Goal: Task Accomplishment & Management: Use online tool/utility

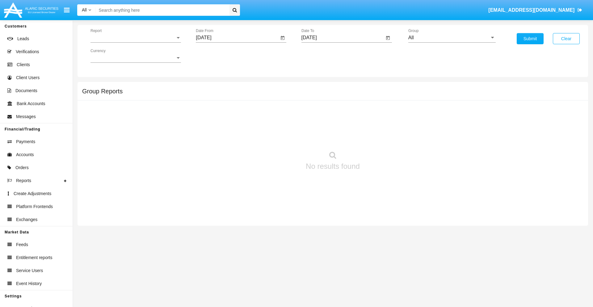
click at [136, 38] on span "Report" at bounding box center [133, 38] width 85 height 6
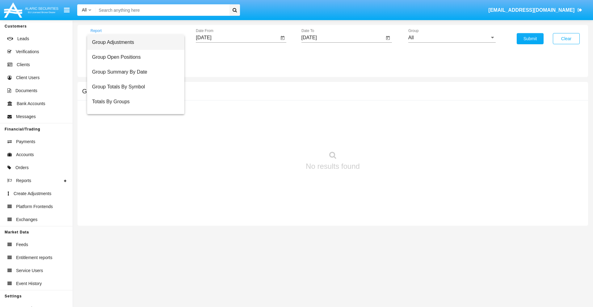
click at [133, 42] on span "Group Adjustments" at bounding box center [135, 42] width 87 height 15
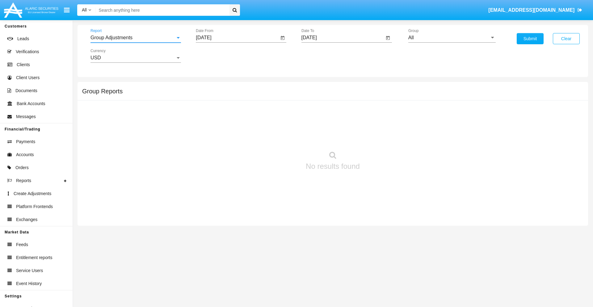
click at [237, 38] on input "[DATE]" at bounding box center [237, 38] width 83 height 6
click at [216, 56] on span "[DATE]" at bounding box center [211, 55] width 14 height 5
click at [276, 137] on div "2025" at bounding box center [275, 136] width 19 height 11
click at [254, 99] on div "[DATE]" at bounding box center [253, 99] width 19 height 11
click at [243, 107] on div "9" at bounding box center [243, 107] width 11 height 11
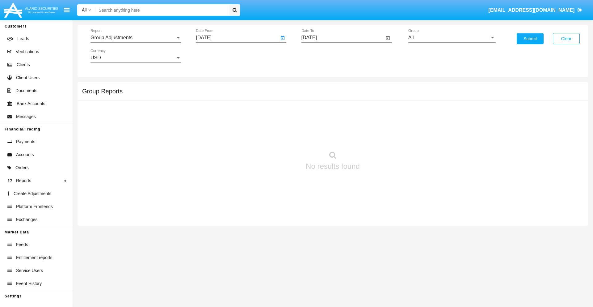
type input "07/09/25"
click at [343, 38] on input "[DATE]" at bounding box center [343, 38] width 83 height 6
click at [322, 56] on span "[DATE]" at bounding box center [317, 55] width 14 height 5
click at [381, 137] on div "2025" at bounding box center [380, 136] width 19 height 11
click at [338, 112] on div "OCT" at bounding box center [337, 111] width 19 height 11
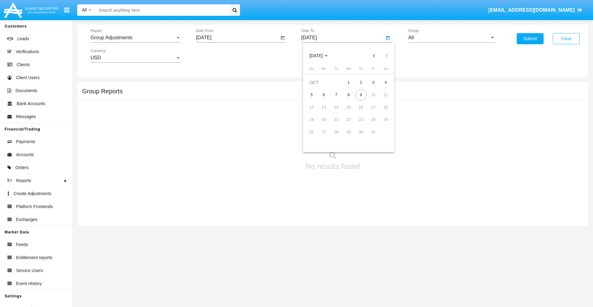
click at [361, 95] on div "9" at bounding box center [361, 94] width 11 height 11
type input "[DATE]"
click at [452, 38] on input "All" at bounding box center [451, 38] width 87 height 6
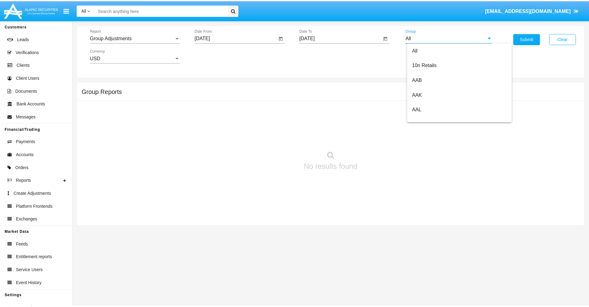
scroll to position [138, 0]
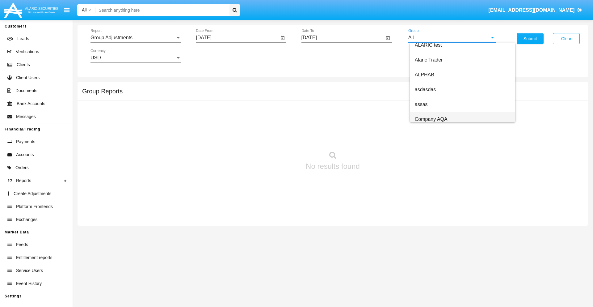
click at [431, 119] on span "Company AQA" at bounding box center [431, 118] width 33 height 5
type input "Company AQA"
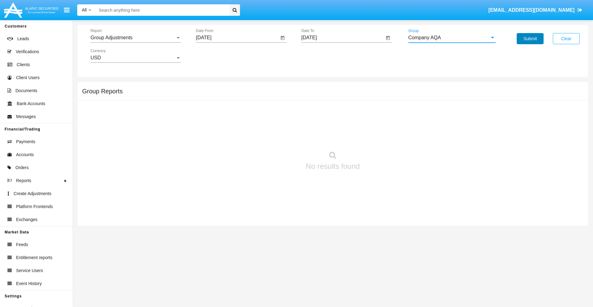
click at [530, 39] on button "Submit" at bounding box center [530, 38] width 27 height 11
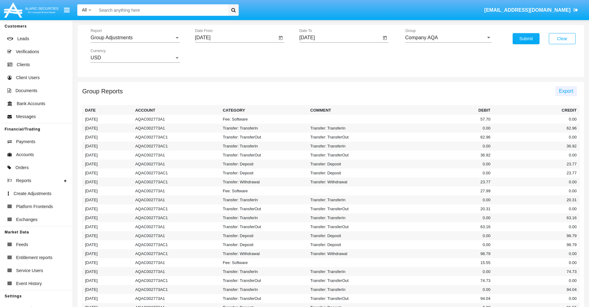
click at [565, 91] on span "Export" at bounding box center [566, 90] width 14 height 5
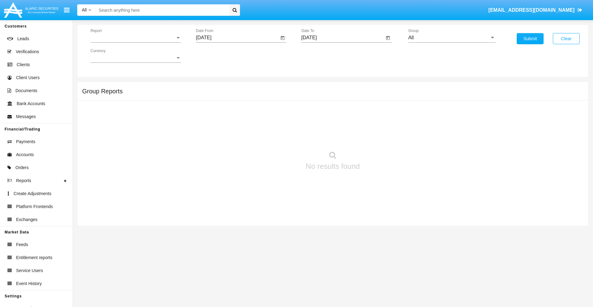
click at [136, 38] on span "Report" at bounding box center [133, 38] width 85 height 6
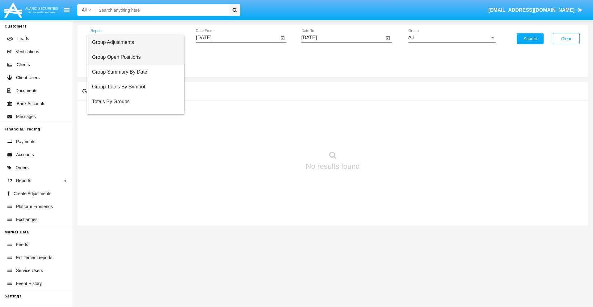
click at [133, 57] on span "Group Open Positions" at bounding box center [135, 57] width 87 height 15
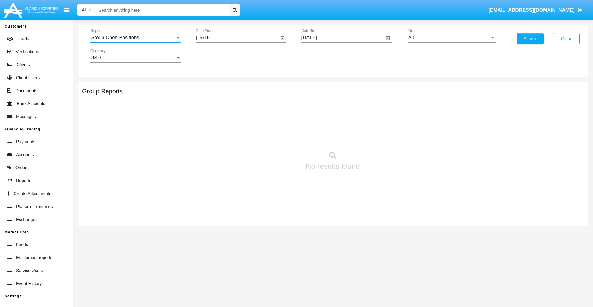
click at [237, 38] on input "[DATE]" at bounding box center [237, 38] width 83 height 6
click at [216, 56] on span "[DATE]" at bounding box center [211, 55] width 14 height 5
click at [276, 137] on div "2025" at bounding box center [275, 136] width 19 height 11
click at [211, 112] on div "SEP" at bounding box center [210, 111] width 19 height 11
click at [231, 107] on div "9" at bounding box center [230, 107] width 11 height 11
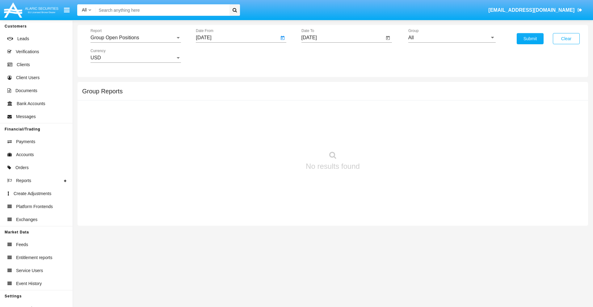
type input "09/09/25"
click at [343, 38] on input "[DATE]" at bounding box center [343, 38] width 83 height 6
click at [322, 56] on span "[DATE]" at bounding box center [317, 55] width 14 height 5
click at [381, 137] on div "2025" at bounding box center [380, 136] width 19 height 11
click at [338, 112] on div "OCT" at bounding box center [337, 111] width 19 height 11
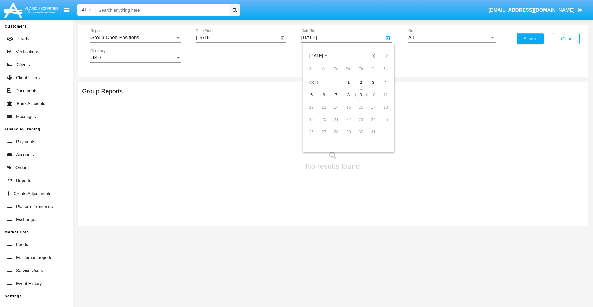
click at [361, 95] on div "9" at bounding box center [361, 94] width 11 height 11
type input "[DATE]"
click at [452, 38] on input "All" at bounding box center [451, 38] width 87 height 6
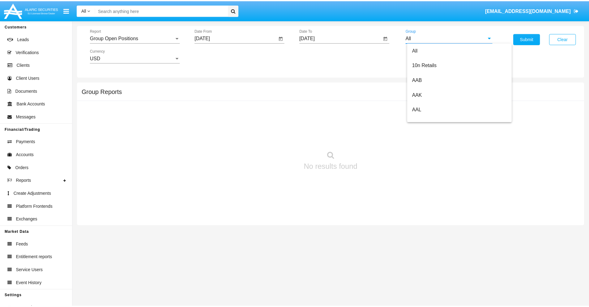
scroll to position [331, 0]
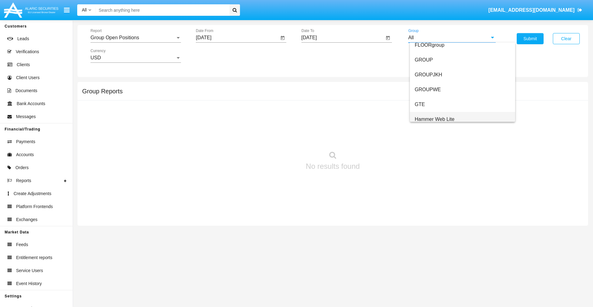
click at [435, 119] on span "Hammer Web Lite" at bounding box center [435, 118] width 40 height 5
type input "Hammer Web Lite"
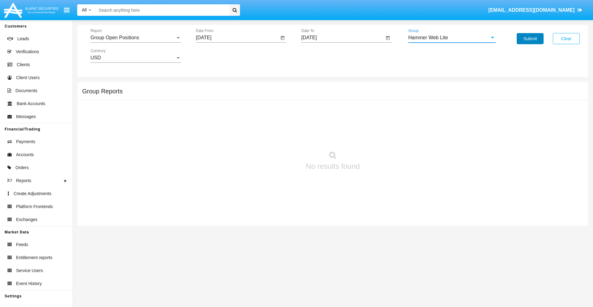
click at [530, 39] on button "Submit" at bounding box center [530, 38] width 27 height 11
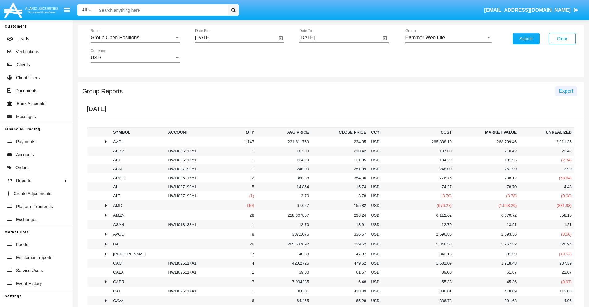
click at [565, 91] on span "Export" at bounding box center [566, 90] width 14 height 5
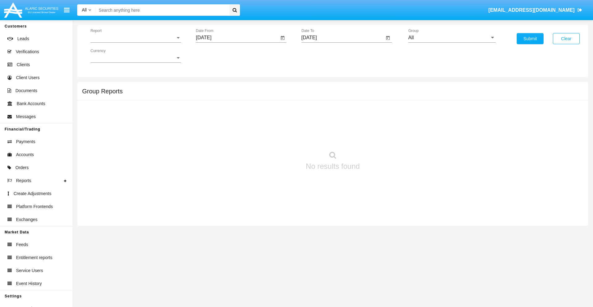
click at [136, 38] on span "Report" at bounding box center [133, 38] width 85 height 6
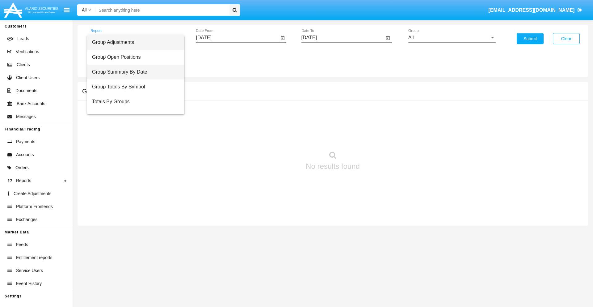
click at [133, 72] on span "Group Summary By Date" at bounding box center [135, 72] width 87 height 15
click at [237, 38] on input "[DATE]" at bounding box center [237, 38] width 83 height 6
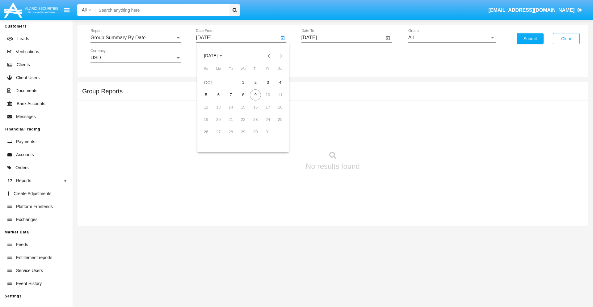
click at [216, 56] on span "[DATE]" at bounding box center [211, 55] width 14 height 5
click at [276, 137] on div "2025" at bounding box center [275, 136] width 19 height 11
click at [211, 112] on div "SEP" at bounding box center [210, 111] width 19 height 11
click at [231, 107] on div "9" at bounding box center [230, 107] width 11 height 11
type input "[DATE]"
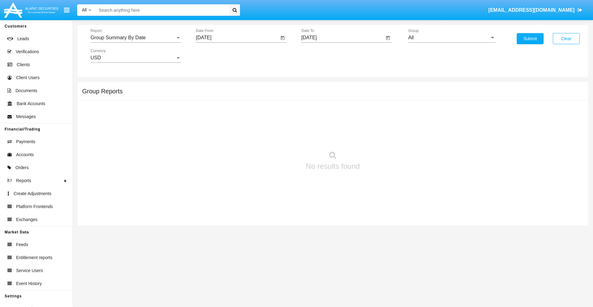
click at [343, 38] on input "[DATE]" at bounding box center [343, 38] width 83 height 6
click at [322, 56] on span "[DATE]" at bounding box center [317, 55] width 14 height 5
click at [381, 137] on div "2025" at bounding box center [380, 136] width 19 height 11
click at [338, 112] on div "OCT" at bounding box center [337, 111] width 19 height 11
click at [361, 95] on div "9" at bounding box center [361, 94] width 11 height 11
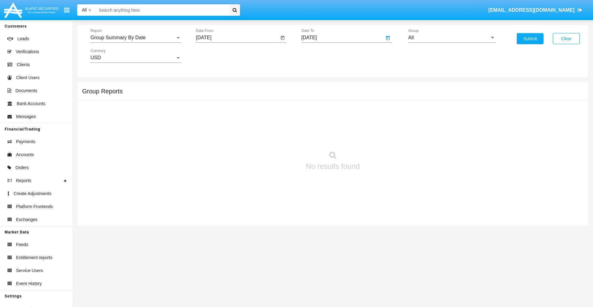
type input "[DATE]"
click at [452, 38] on input "All" at bounding box center [451, 38] width 87 height 6
type input "Hammer Web Lite"
click at [530, 39] on button "Submit" at bounding box center [530, 38] width 27 height 11
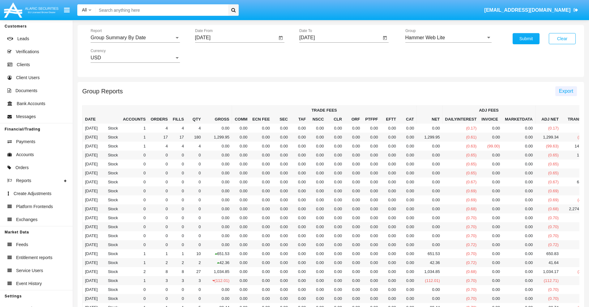
click at [565, 91] on span "Export" at bounding box center [566, 90] width 14 height 5
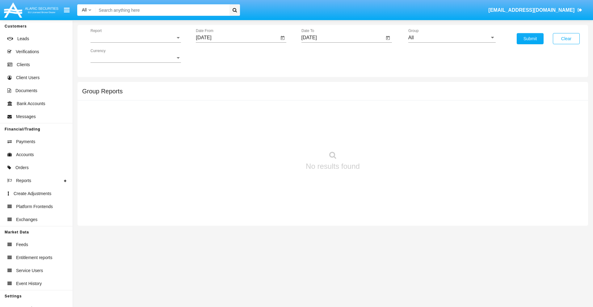
click at [136, 38] on span "Report" at bounding box center [133, 38] width 85 height 6
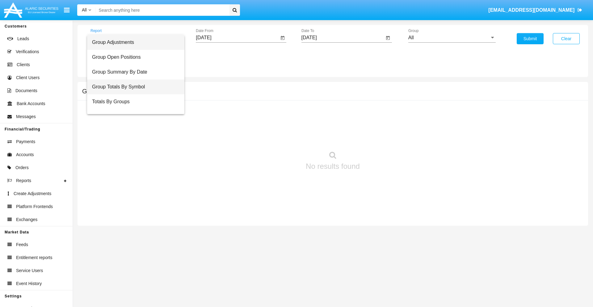
click at [133, 87] on span "Group Totals By Symbol" at bounding box center [135, 86] width 87 height 15
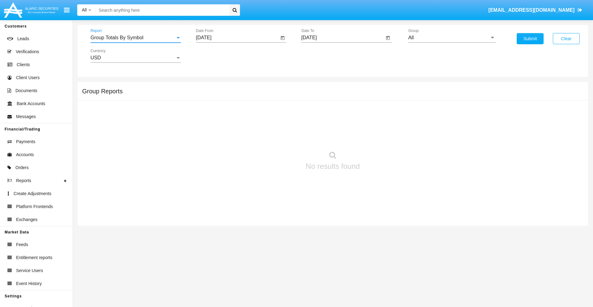
click at [237, 38] on input "[DATE]" at bounding box center [237, 38] width 83 height 6
click at [216, 56] on span "[DATE]" at bounding box center [211, 55] width 14 height 5
click at [276, 137] on div "2025" at bounding box center [275, 136] width 19 height 11
click at [211, 112] on div "SEP" at bounding box center [210, 111] width 19 height 11
click at [231, 107] on div "9" at bounding box center [230, 107] width 11 height 11
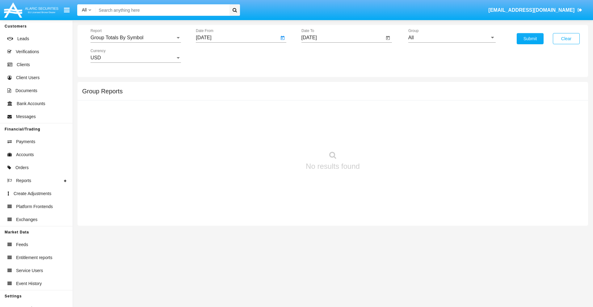
type input "09/09/25"
click at [343, 38] on input "[DATE]" at bounding box center [343, 38] width 83 height 6
click at [322, 56] on span "[DATE]" at bounding box center [317, 55] width 14 height 5
click at [381, 137] on div "2025" at bounding box center [380, 136] width 19 height 11
click at [338, 112] on div "OCT" at bounding box center [337, 111] width 19 height 11
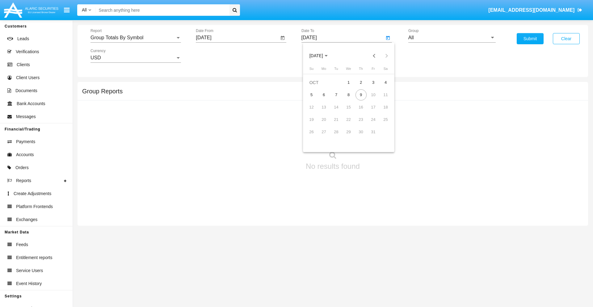
click at [361, 95] on div "9" at bounding box center [361, 94] width 11 height 11
type input "[DATE]"
click at [452, 38] on input "All" at bounding box center [451, 38] width 87 height 6
type input "Hammer Web Lite"
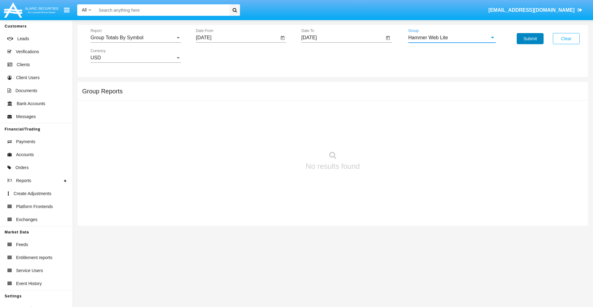
click at [530, 39] on button "Submit" at bounding box center [530, 38] width 27 height 11
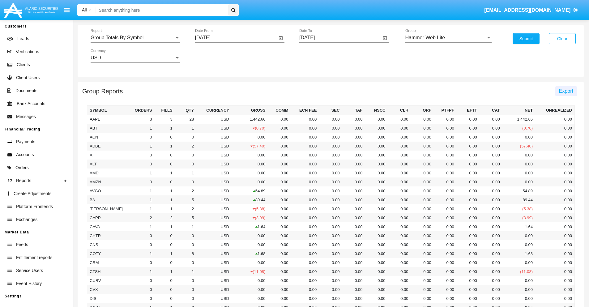
click at [565, 91] on span "Export" at bounding box center [566, 90] width 14 height 5
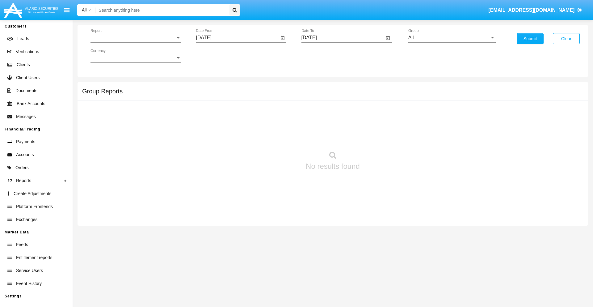
click at [136, 38] on span "Report" at bounding box center [133, 38] width 85 height 6
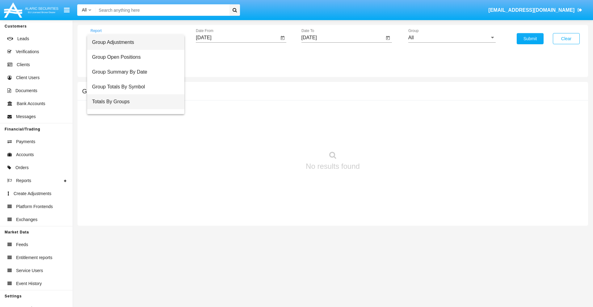
click at [133, 102] on span "Totals By Groups" at bounding box center [135, 101] width 87 height 15
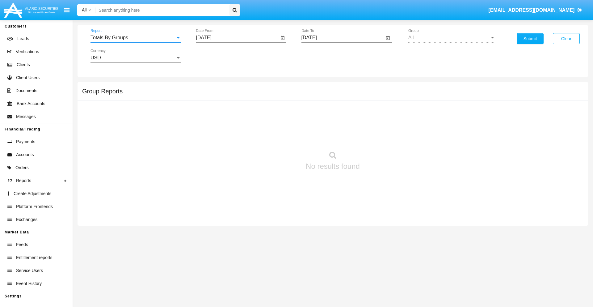
click at [237, 38] on input "[DATE]" at bounding box center [237, 38] width 83 height 6
click at [216, 56] on span "[DATE]" at bounding box center [211, 55] width 14 height 5
click at [276, 137] on div "2025" at bounding box center [275, 136] width 19 height 11
click at [211, 112] on div "SEP" at bounding box center [210, 111] width 19 height 11
click at [243, 132] on div "24" at bounding box center [243, 131] width 11 height 11
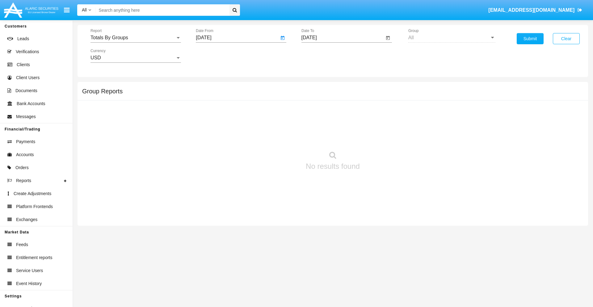
type input "09/24/25"
click at [343, 38] on input "[DATE]" at bounding box center [343, 38] width 83 height 6
click at [322, 56] on span "[DATE]" at bounding box center [317, 55] width 14 height 5
click at [381, 137] on div "2025" at bounding box center [380, 136] width 19 height 11
click at [338, 112] on div "OCT" at bounding box center [337, 111] width 19 height 11
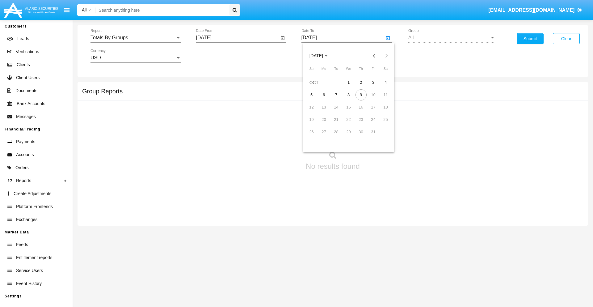
click at [361, 95] on div "9" at bounding box center [361, 94] width 11 height 11
type input "[DATE]"
click at [530, 39] on button "Submit" at bounding box center [530, 38] width 27 height 11
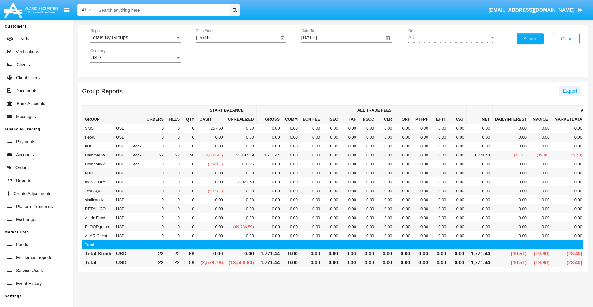
click at [570, 91] on span "Export" at bounding box center [570, 90] width 14 height 5
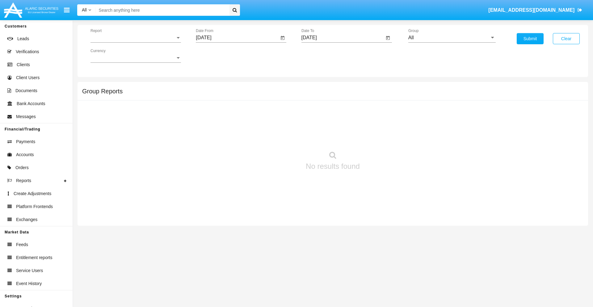
click at [136, 38] on span "Report" at bounding box center [133, 38] width 85 height 6
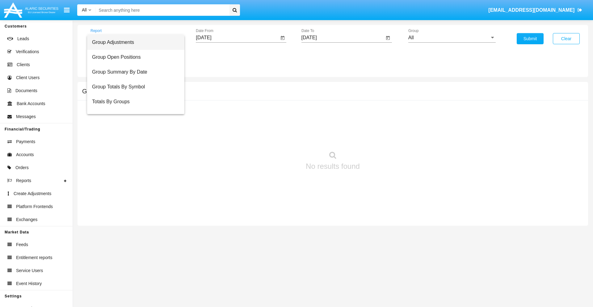
scroll to position [10, 0]
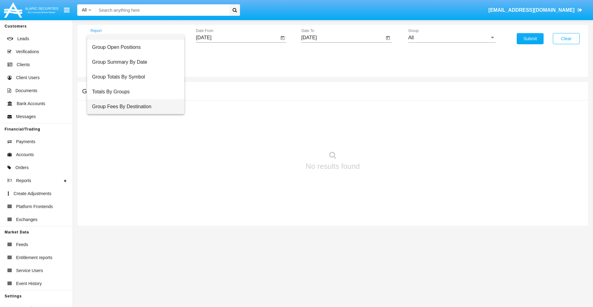
click at [133, 107] on span "Group Fees By Destination" at bounding box center [135, 106] width 87 height 15
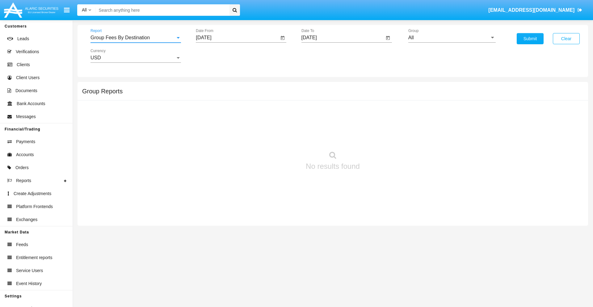
click at [237, 38] on input "[DATE]" at bounding box center [237, 38] width 83 height 6
click at [216, 56] on span "[DATE]" at bounding box center [211, 55] width 14 height 5
click at [276, 137] on div "2025" at bounding box center [275, 136] width 19 height 11
click at [276, 99] on div "AUG" at bounding box center [275, 99] width 19 height 11
click at [280, 95] on div "9" at bounding box center [280, 94] width 11 height 11
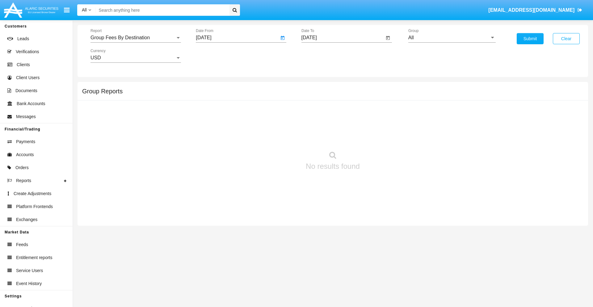
type input "[DATE]"
click at [343, 38] on input "[DATE]" at bounding box center [343, 38] width 83 height 6
click at [322, 56] on span "[DATE]" at bounding box center [317, 55] width 14 height 5
click at [381, 137] on div "2025" at bounding box center [380, 136] width 19 height 11
click at [338, 112] on div "OCT" at bounding box center [337, 111] width 19 height 11
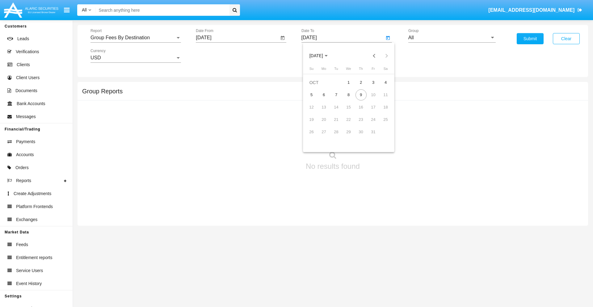
click at [361, 95] on div "9" at bounding box center [361, 94] width 11 height 11
type input "[DATE]"
click at [452, 38] on input "All" at bounding box center [451, 38] width 87 height 6
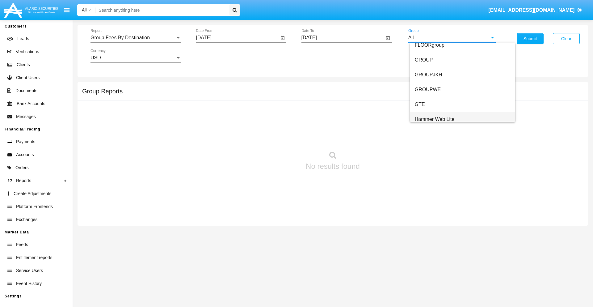
click at [435, 119] on span "Hammer Web Lite" at bounding box center [435, 118] width 40 height 5
type input "Hammer Web Lite"
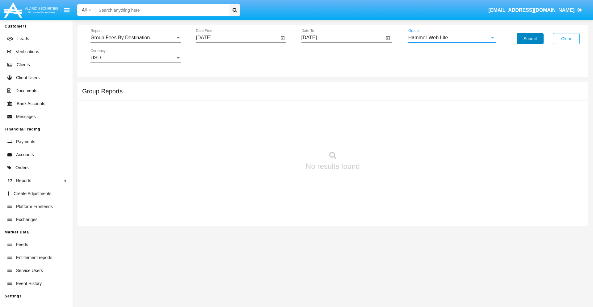
click at [530, 39] on button "Submit" at bounding box center [530, 38] width 27 height 11
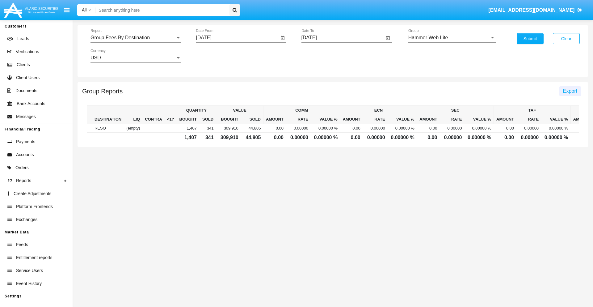
click at [570, 91] on span "Export" at bounding box center [570, 90] width 14 height 5
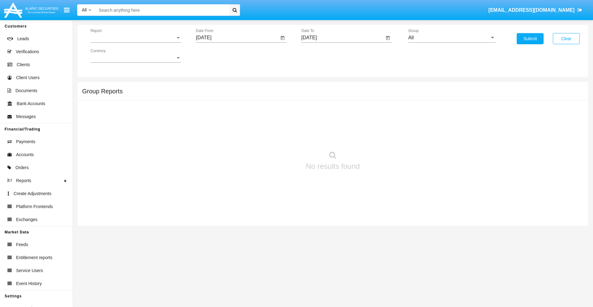
click at [136, 38] on span "Report" at bounding box center [133, 38] width 85 height 6
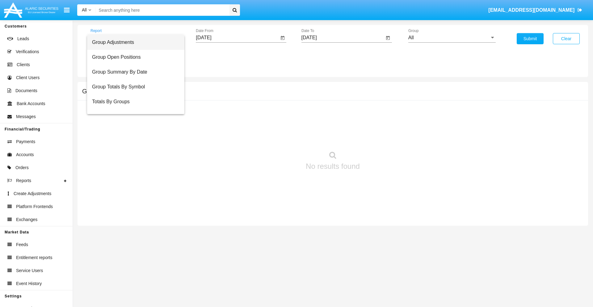
scroll to position [25, 0]
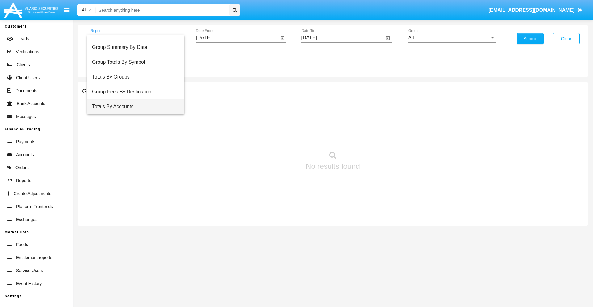
click at [133, 107] on span "Totals By Accounts" at bounding box center [135, 106] width 87 height 15
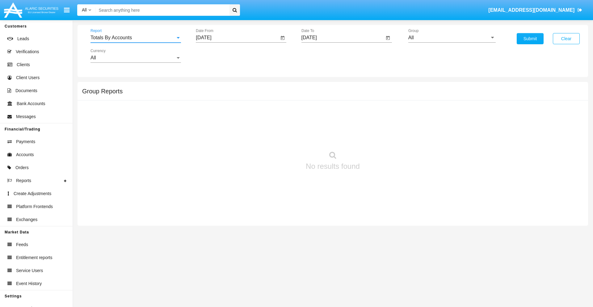
click at [237, 38] on input "[DATE]" at bounding box center [237, 38] width 83 height 6
click at [216, 56] on span "[DATE]" at bounding box center [211, 55] width 14 height 5
click at [276, 137] on div "2025" at bounding box center [275, 136] width 19 height 11
click at [211, 112] on div "SEP" at bounding box center [210, 111] width 19 height 11
click at [243, 132] on div "24" at bounding box center [243, 131] width 11 height 11
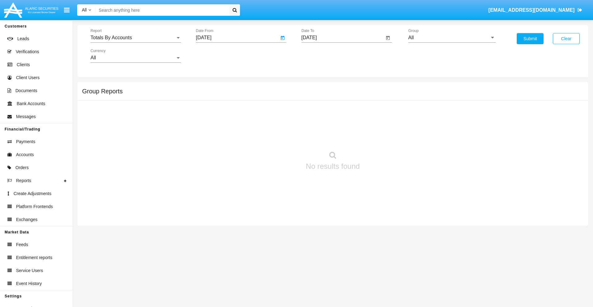
type input "[DATE]"
click at [343, 38] on input "[DATE]" at bounding box center [343, 38] width 83 height 6
click at [322, 56] on span "[DATE]" at bounding box center [317, 55] width 14 height 5
click at [381, 137] on div "2025" at bounding box center [380, 136] width 19 height 11
click at [338, 112] on div "OCT" at bounding box center [337, 111] width 19 height 11
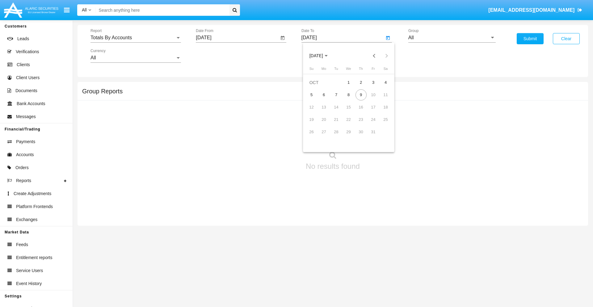
click at [361, 95] on div "9" at bounding box center [361, 94] width 11 height 11
type input "10/09/25"
click at [452, 38] on input "All" at bounding box center [451, 38] width 87 height 6
type input "Hammer Web Lite"
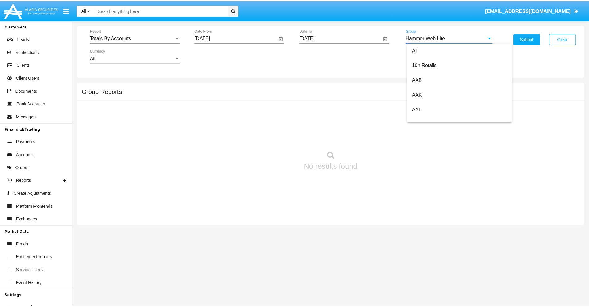
scroll to position [0, 0]
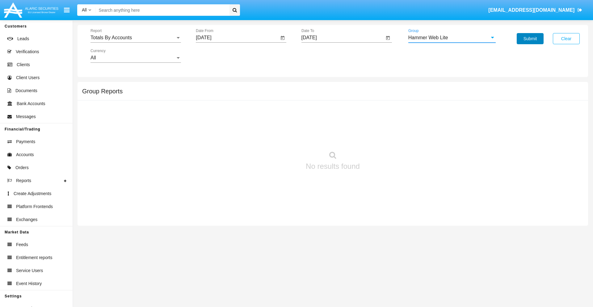
click at [530, 39] on button "Submit" at bounding box center [530, 38] width 27 height 11
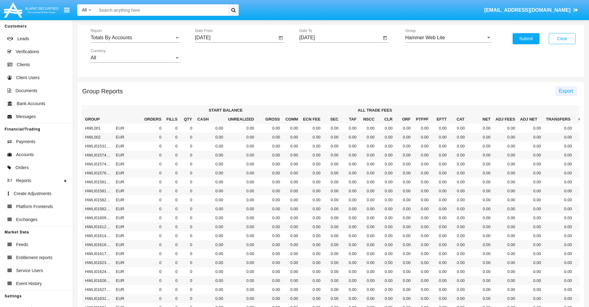
click at [565, 91] on span "Export" at bounding box center [566, 90] width 14 height 5
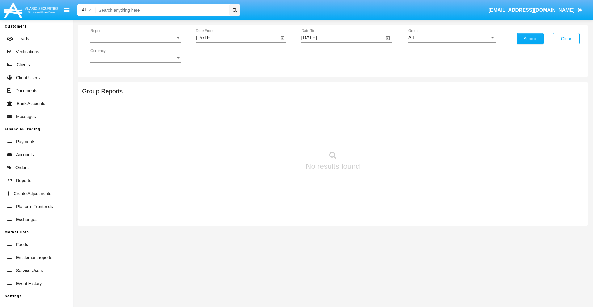
click at [136, 38] on span "Report" at bounding box center [133, 38] width 85 height 6
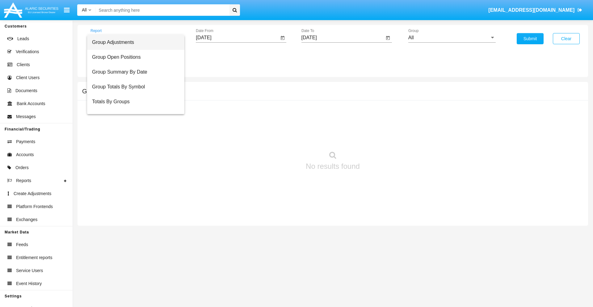
click at [133, 42] on span "Group Adjustments" at bounding box center [135, 42] width 87 height 15
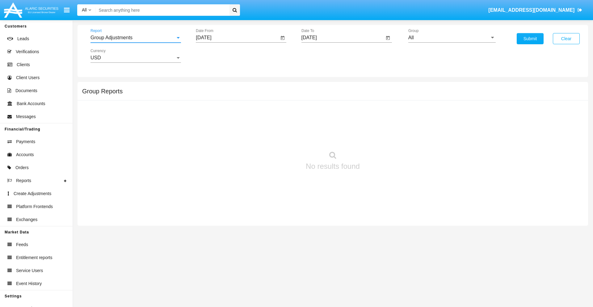
click at [237, 38] on input "[DATE]" at bounding box center [237, 38] width 83 height 6
click at [216, 56] on span "[DATE]" at bounding box center [211, 55] width 14 height 5
click at [232, 124] on div "2019" at bounding box center [232, 124] width 19 height 11
click at [211, 87] on div "JAN" at bounding box center [210, 87] width 19 height 11
click at [231, 95] on div "1" at bounding box center [230, 94] width 11 height 11
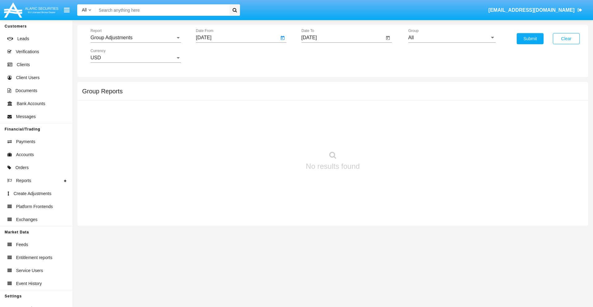
type input "[DATE]"
click at [343, 38] on input "[DATE]" at bounding box center [343, 38] width 83 height 6
click at [322, 56] on span "[DATE]" at bounding box center [317, 55] width 14 height 5
click at [338, 124] on div "2019" at bounding box center [337, 124] width 19 height 11
click at [316, 87] on div "JAN" at bounding box center [316, 87] width 19 height 11
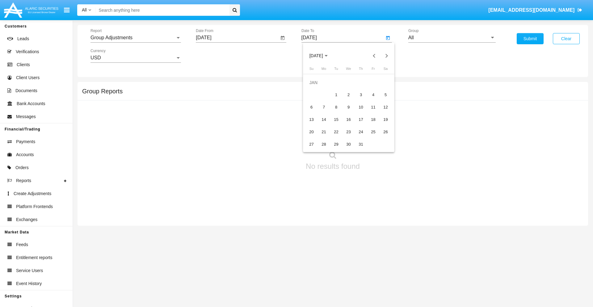
click at [336, 95] on div "1" at bounding box center [336, 94] width 11 height 11
type input "[DATE]"
click at [452, 38] on input "All" at bounding box center [451, 38] width 87 height 6
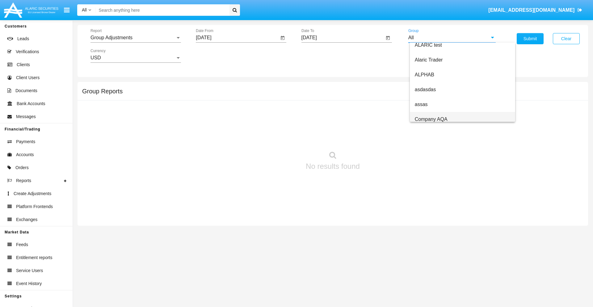
click at [431, 119] on span "Company AQA" at bounding box center [431, 118] width 33 height 5
type input "Company AQA"
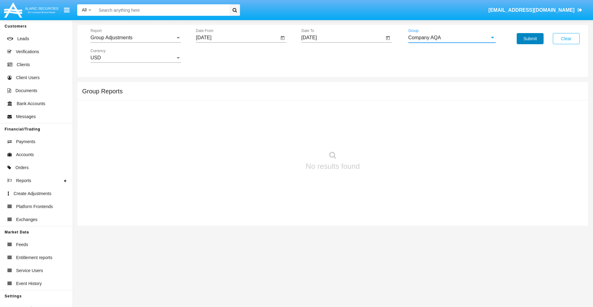
click at [530, 39] on button "Submit" at bounding box center [530, 38] width 27 height 11
click at [136, 38] on span "Report" at bounding box center [133, 38] width 85 height 6
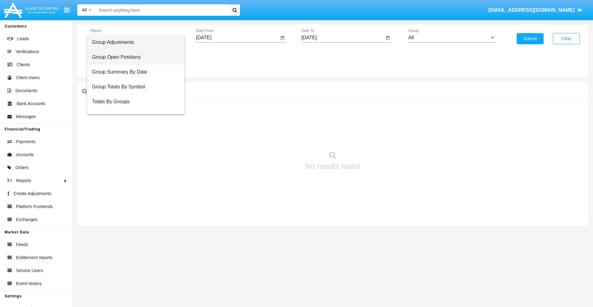
click at [133, 57] on span "Group Open Positions" at bounding box center [135, 57] width 87 height 15
click at [237, 38] on input "[DATE]" at bounding box center [237, 38] width 83 height 6
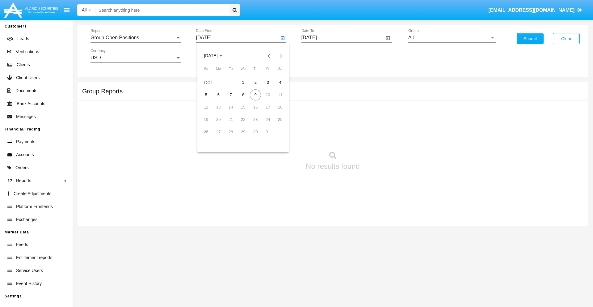
click at [216, 56] on span "[DATE]" at bounding box center [211, 55] width 14 height 5
click at [232, 124] on div "2019" at bounding box center [232, 124] width 19 height 11
click at [211, 87] on div "JAN" at bounding box center [210, 87] width 19 height 11
click at [231, 95] on div "1" at bounding box center [230, 94] width 11 height 11
type input "[DATE]"
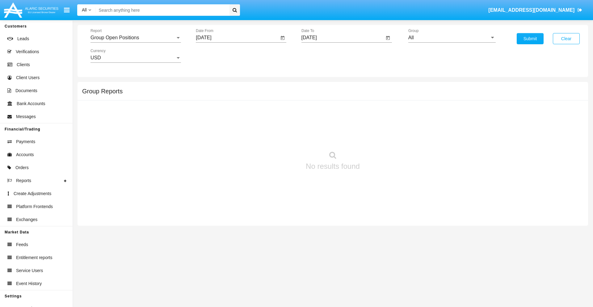
click at [343, 38] on input "[DATE]" at bounding box center [343, 38] width 83 height 6
click at [322, 56] on span "[DATE]" at bounding box center [317, 55] width 14 height 5
click at [338, 124] on div "2019" at bounding box center [337, 124] width 19 height 11
click at [316, 87] on div "JAN" at bounding box center [316, 87] width 19 height 11
click at [336, 95] on div "1" at bounding box center [336, 94] width 11 height 11
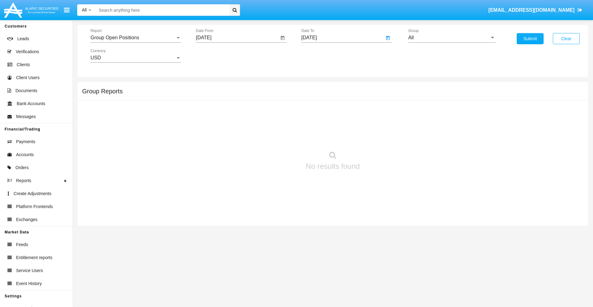
type input "[DATE]"
click at [452, 38] on input "All" at bounding box center [451, 38] width 87 height 6
click at [431, 119] on span "Company AQA" at bounding box center [431, 118] width 33 height 5
type input "Company AQA"
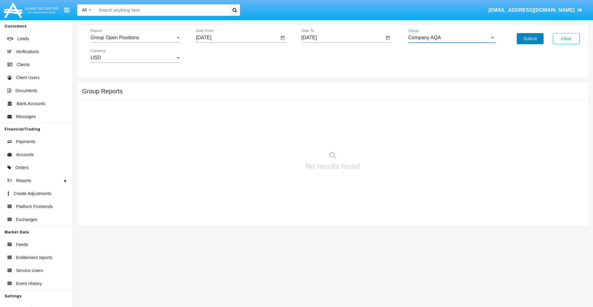
click at [530, 39] on button "Submit" at bounding box center [530, 38] width 27 height 11
click at [136, 38] on span "Report" at bounding box center [133, 38] width 85 height 6
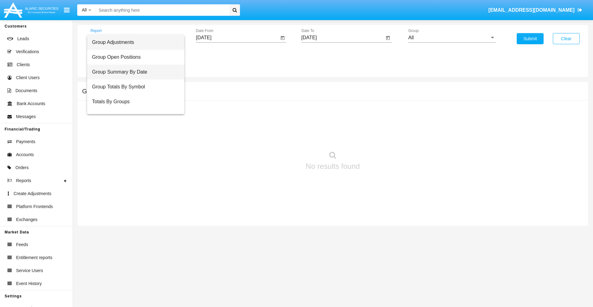
click at [133, 72] on span "Group Summary By Date" at bounding box center [135, 72] width 87 height 15
click at [237, 38] on input "[DATE]" at bounding box center [237, 38] width 83 height 6
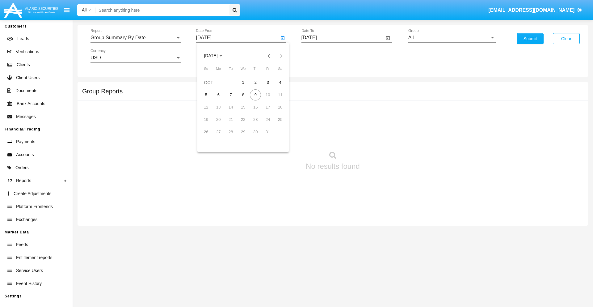
click at [216, 56] on span "[DATE]" at bounding box center [211, 55] width 14 height 5
click at [232, 124] on div "2019" at bounding box center [232, 124] width 19 height 11
click at [211, 87] on div "JAN" at bounding box center [210, 87] width 19 height 11
click at [231, 95] on div "1" at bounding box center [230, 94] width 11 height 11
type input "[DATE]"
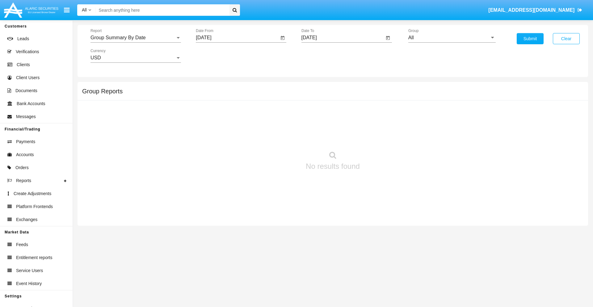
click at [343, 38] on input "[DATE]" at bounding box center [343, 38] width 83 height 6
click at [322, 56] on span "[DATE]" at bounding box center [317, 55] width 14 height 5
click at [338, 124] on div "2019" at bounding box center [337, 124] width 19 height 11
click at [316, 87] on div "JAN" at bounding box center [316, 87] width 19 height 11
click at [336, 95] on div "1" at bounding box center [336, 94] width 11 height 11
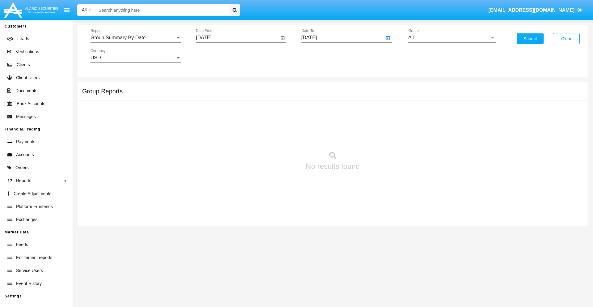
type input "[DATE]"
click at [452, 38] on input "All" at bounding box center [451, 38] width 87 height 6
click at [431, 119] on span "Company AQA" at bounding box center [431, 118] width 33 height 5
type input "Company AQA"
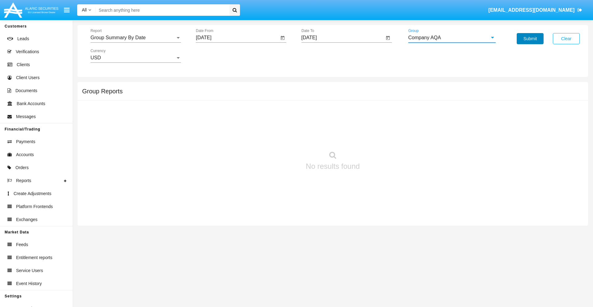
click at [530, 39] on button "Submit" at bounding box center [530, 38] width 27 height 11
click at [136, 38] on span "Report" at bounding box center [133, 38] width 85 height 6
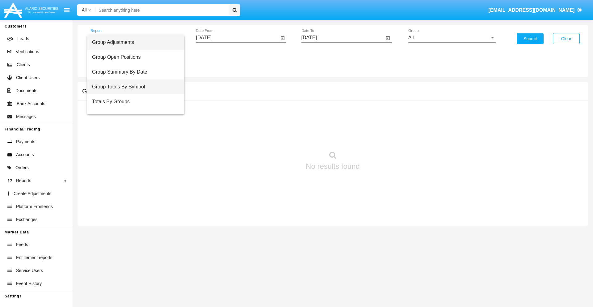
click at [133, 87] on span "Group Totals By Symbol" at bounding box center [135, 86] width 87 height 15
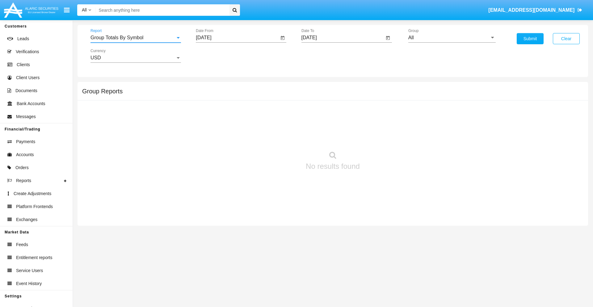
click at [237, 38] on input "[DATE]" at bounding box center [237, 38] width 83 height 6
click at [216, 56] on span "[DATE]" at bounding box center [211, 55] width 14 height 5
click at [232, 124] on div "2019" at bounding box center [232, 124] width 19 height 11
click at [211, 87] on div "JAN" at bounding box center [210, 87] width 19 height 11
click at [231, 95] on div "1" at bounding box center [230, 94] width 11 height 11
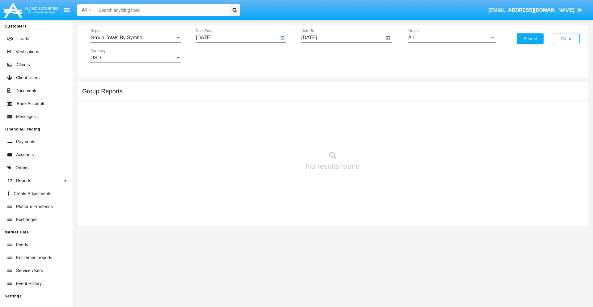
type input "01/01/19"
click at [343, 38] on input "[DATE]" at bounding box center [343, 38] width 83 height 6
click at [322, 56] on span "[DATE]" at bounding box center [317, 55] width 14 height 5
click at [338, 124] on div "2019" at bounding box center [337, 124] width 19 height 11
click at [316, 87] on div "JAN" at bounding box center [316, 87] width 19 height 11
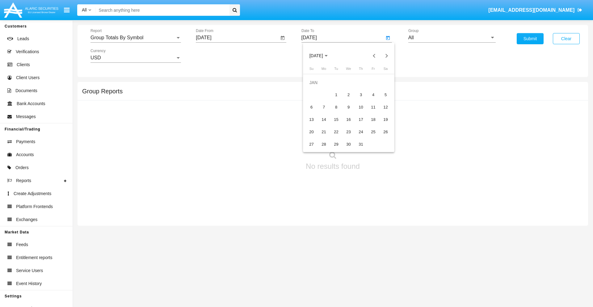
click at [336, 95] on div "1" at bounding box center [336, 94] width 11 height 11
type input "01/01/19"
click at [452, 38] on input "All" at bounding box center [451, 38] width 87 height 6
click at [431, 255] on span "Company AQA" at bounding box center [431, 257] width 33 height 5
type input "Company AQA"
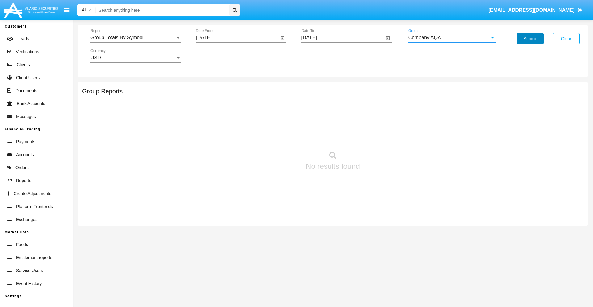
click at [530, 39] on button "Submit" at bounding box center [530, 38] width 27 height 11
click at [136, 38] on span "Report" at bounding box center [133, 38] width 85 height 6
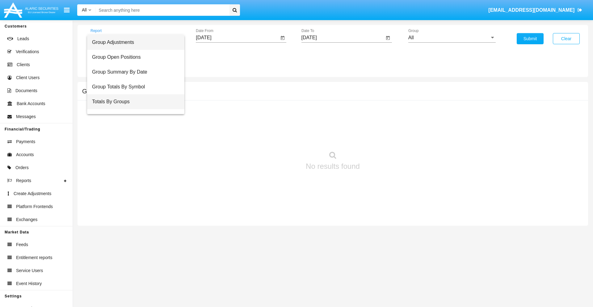
click at [133, 102] on span "Totals By Groups" at bounding box center [135, 101] width 87 height 15
click at [237, 38] on input "[DATE]" at bounding box center [237, 38] width 83 height 6
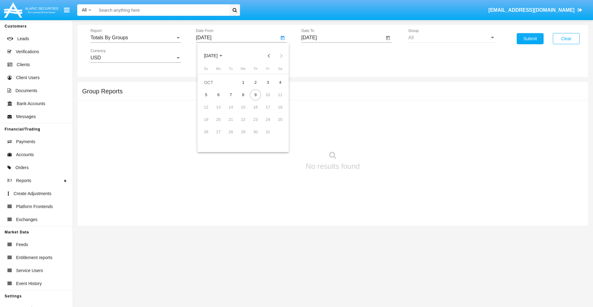
click at [216, 56] on span "[DATE]" at bounding box center [211, 55] width 14 height 5
click at [232, 124] on div "2019" at bounding box center [232, 124] width 19 height 11
click at [211, 87] on div "JAN" at bounding box center [210, 87] width 19 height 11
click at [231, 95] on div "1" at bounding box center [230, 94] width 11 height 11
type input "[DATE]"
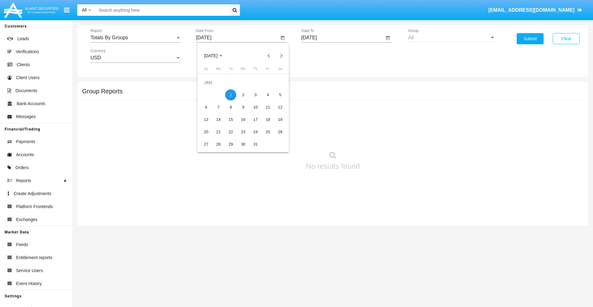
click at [343, 38] on input "[DATE]" at bounding box center [343, 38] width 83 height 6
click at [322, 56] on span "[DATE]" at bounding box center [317, 55] width 14 height 5
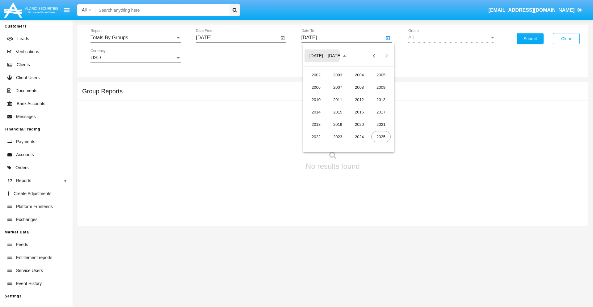
click at [338, 124] on div "2019" at bounding box center [337, 124] width 19 height 11
click at [316, 87] on div "JAN" at bounding box center [316, 87] width 19 height 11
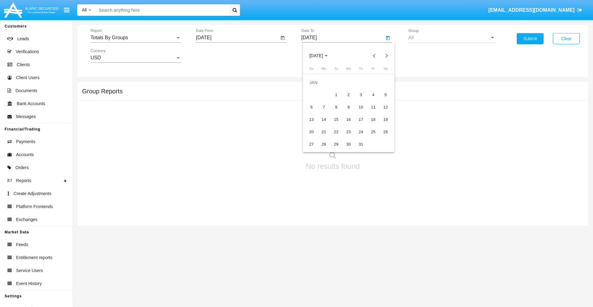
click at [336, 95] on div "1" at bounding box center [336, 94] width 11 height 11
type input "[DATE]"
click at [530, 39] on button "Submit" at bounding box center [530, 38] width 27 height 11
click at [136, 38] on span "Report" at bounding box center [133, 38] width 85 height 6
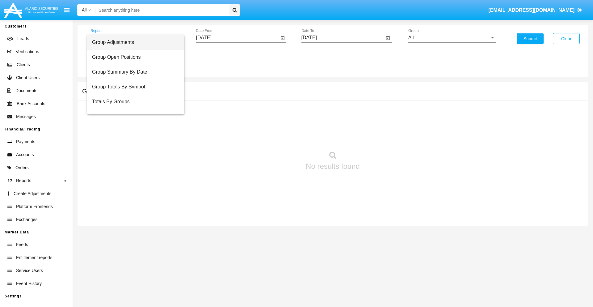
scroll to position [10, 0]
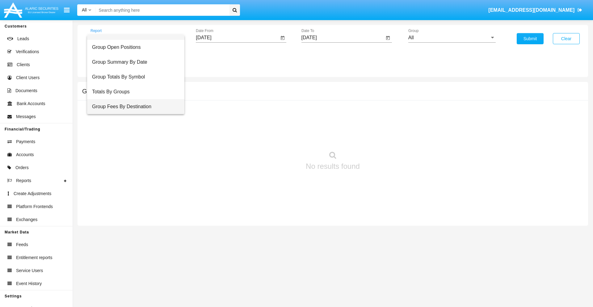
click at [133, 107] on span "Group Fees By Destination" at bounding box center [135, 106] width 87 height 15
click at [237, 38] on input "[DATE]" at bounding box center [237, 38] width 83 height 6
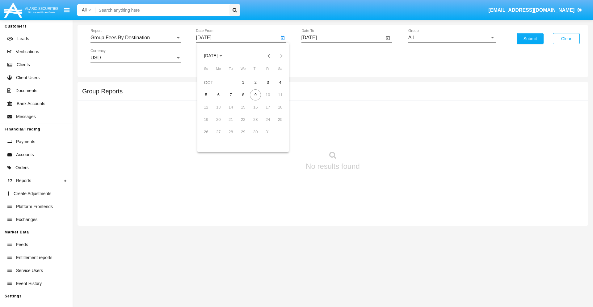
click at [216, 56] on span "[DATE]" at bounding box center [211, 55] width 14 height 5
click at [232, 124] on div "2019" at bounding box center [232, 124] width 19 height 11
click at [211, 87] on div "JAN" at bounding box center [210, 87] width 19 height 11
click at [231, 95] on div "1" at bounding box center [230, 94] width 11 height 11
type input "[DATE]"
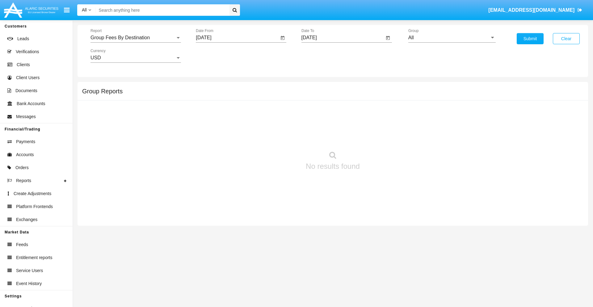
click at [343, 38] on input "[DATE]" at bounding box center [343, 38] width 83 height 6
click at [322, 56] on span "[DATE]" at bounding box center [317, 55] width 14 height 5
click at [338, 124] on div "2019" at bounding box center [337, 124] width 19 height 11
click at [316, 87] on div "JAN" at bounding box center [316, 87] width 19 height 11
click at [336, 95] on div "1" at bounding box center [336, 94] width 11 height 11
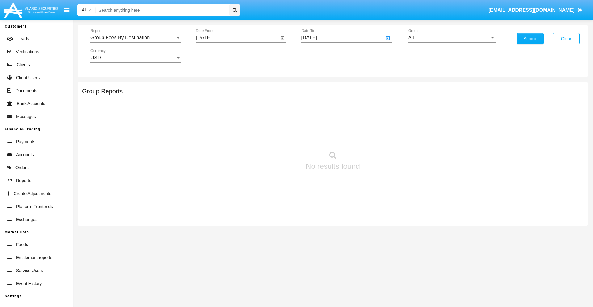
type input "[DATE]"
click at [452, 38] on input "All" at bounding box center [451, 38] width 87 height 6
click at [431, 255] on span "Company AQA" at bounding box center [431, 257] width 33 height 5
type input "Company AQA"
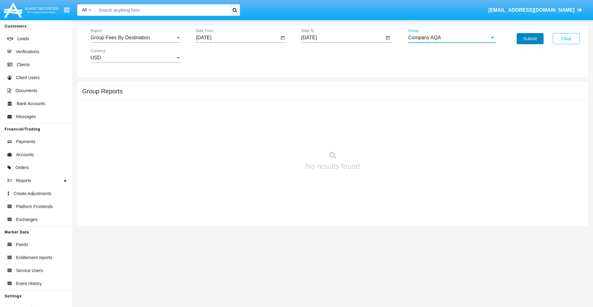
click at [530, 39] on button "Submit" at bounding box center [530, 38] width 27 height 11
click at [136, 38] on span "Report" at bounding box center [133, 38] width 85 height 6
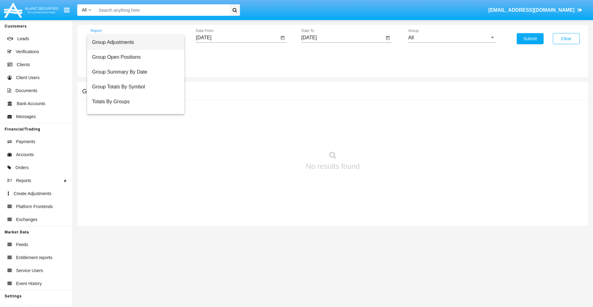
scroll to position [25, 0]
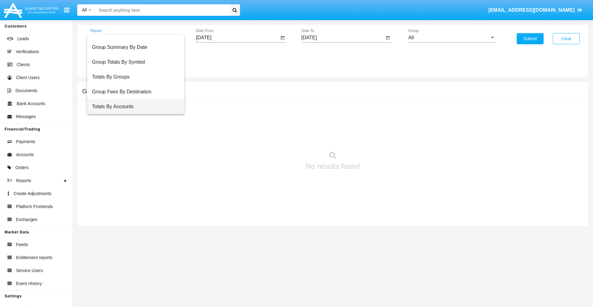
click at [133, 107] on span "Totals By Accounts" at bounding box center [135, 106] width 87 height 15
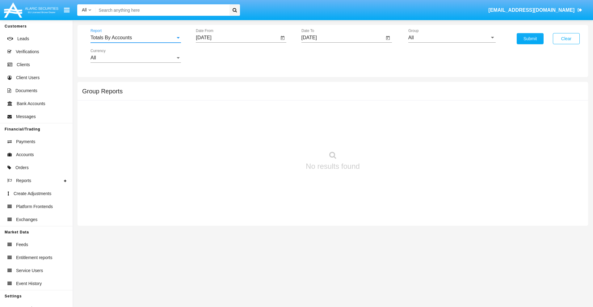
click at [237, 38] on input "[DATE]" at bounding box center [237, 38] width 83 height 6
click at [216, 56] on span "[DATE]" at bounding box center [211, 55] width 14 height 5
click at [232, 124] on div "2019" at bounding box center [232, 124] width 19 height 11
click at [211, 87] on div "JAN" at bounding box center [210, 87] width 19 height 11
click at [231, 95] on div "1" at bounding box center [230, 94] width 11 height 11
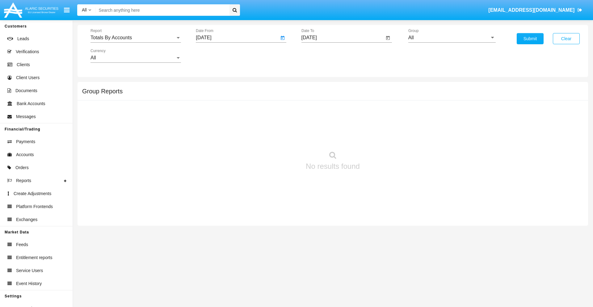
type input "[DATE]"
click at [343, 38] on input "[DATE]" at bounding box center [343, 38] width 83 height 6
click at [322, 56] on span "[DATE]" at bounding box center [317, 55] width 14 height 5
click at [338, 124] on div "2019" at bounding box center [337, 124] width 19 height 11
click at [316, 87] on div "JAN" at bounding box center [316, 87] width 19 height 11
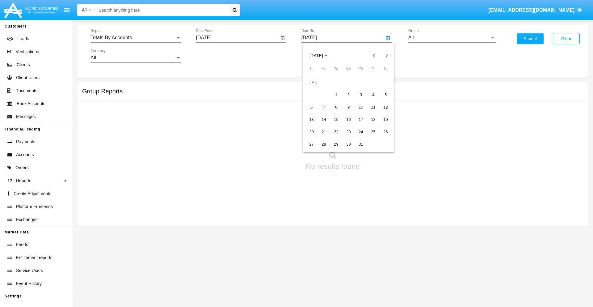
click at [336, 95] on div "1" at bounding box center [336, 94] width 11 height 11
type input "[DATE]"
click at [452, 38] on input "All" at bounding box center [451, 38] width 87 height 6
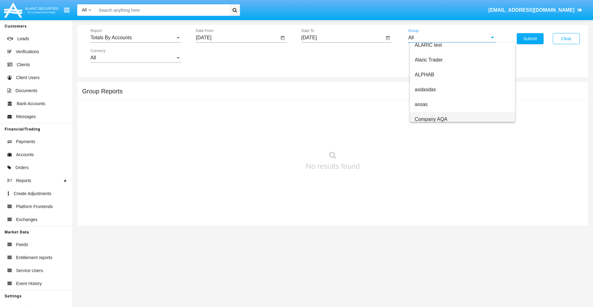
click at [431, 119] on span "Company AQA" at bounding box center [431, 118] width 33 height 5
type input "Company AQA"
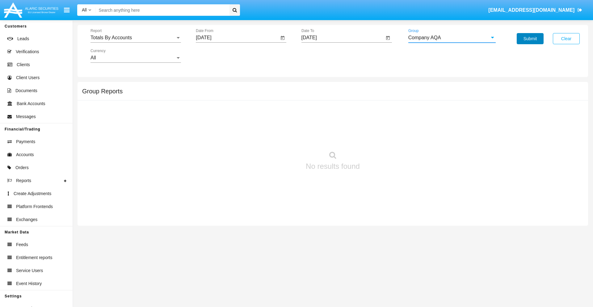
click at [530, 39] on button "Submit" at bounding box center [530, 38] width 27 height 11
click at [136, 38] on span "Report" at bounding box center [133, 38] width 85 height 6
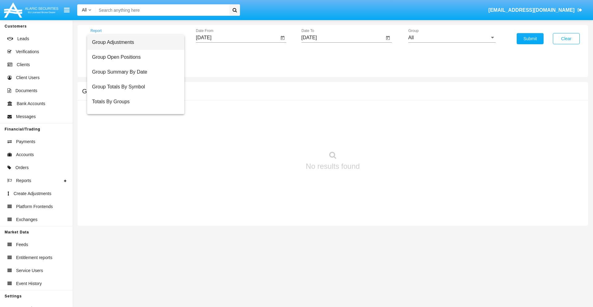
click at [133, 42] on span "Group Adjustments" at bounding box center [135, 42] width 87 height 15
click at [237, 38] on input "[DATE]" at bounding box center [237, 38] width 83 height 6
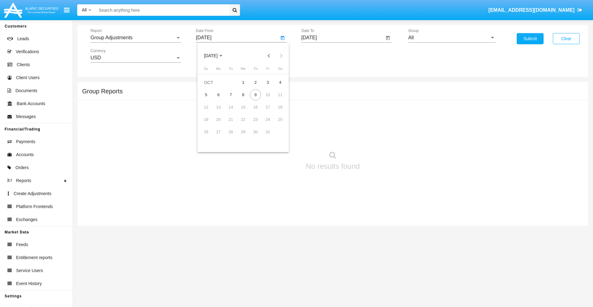
click at [216, 56] on span "[DATE]" at bounding box center [211, 55] width 14 height 5
click at [276, 137] on div "2025" at bounding box center [275, 136] width 19 height 11
click at [254, 99] on div "[DATE]" at bounding box center [253, 99] width 19 height 11
click at [243, 107] on div "9" at bounding box center [243, 107] width 11 height 11
type input "07/09/25"
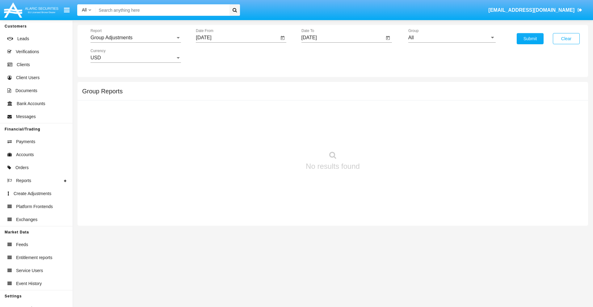
click at [343, 38] on input "[DATE]" at bounding box center [343, 38] width 83 height 6
click at [322, 56] on span "[DATE]" at bounding box center [317, 55] width 14 height 5
click at [381, 137] on div "2025" at bounding box center [380, 136] width 19 height 11
click at [338, 112] on div "OCT" at bounding box center [337, 111] width 19 height 11
click at [361, 95] on div "9" at bounding box center [361, 94] width 11 height 11
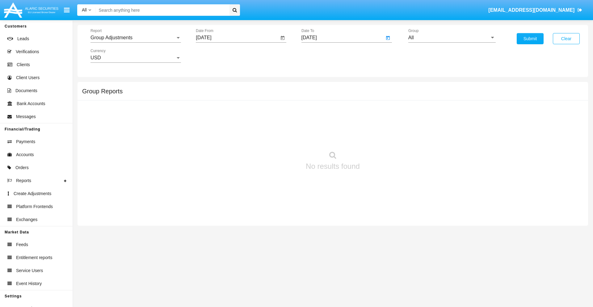
type input "[DATE]"
click at [452, 38] on input "All" at bounding box center [451, 38] width 87 height 6
click at [431, 255] on span "Company AQA" at bounding box center [431, 257] width 33 height 5
type input "Company AQA"
click at [530, 39] on button "Submit" at bounding box center [530, 38] width 27 height 11
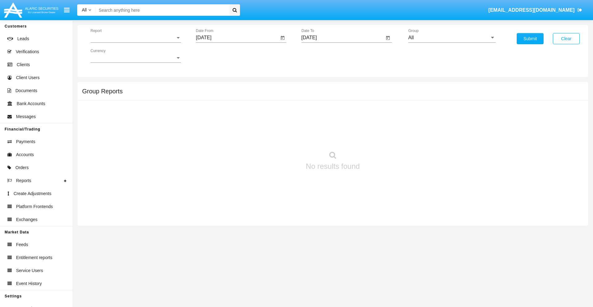
click at [136, 38] on span "Report" at bounding box center [133, 38] width 85 height 6
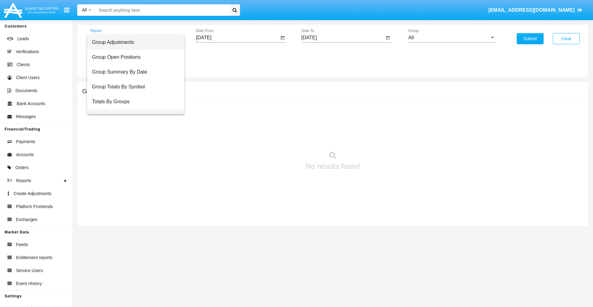
click at [133, 109] on span "Group Fees By Destination" at bounding box center [135, 116] width 87 height 15
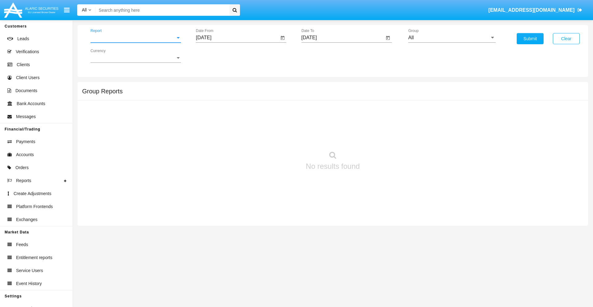
scroll to position [10, 0]
click at [237, 38] on input "[DATE]" at bounding box center [237, 38] width 83 height 6
click at [216, 56] on span "[DATE]" at bounding box center [211, 55] width 14 height 5
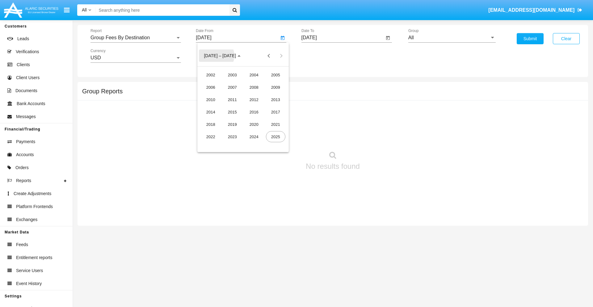
click at [276, 137] on div "2025" at bounding box center [275, 136] width 19 height 11
click at [276, 99] on div "AUG" at bounding box center [275, 99] width 19 height 11
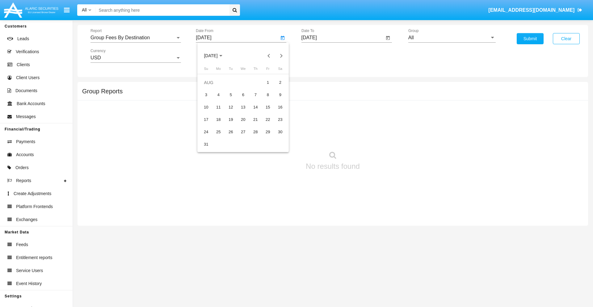
click at [280, 95] on div "9" at bounding box center [280, 94] width 11 height 11
type input "08/09/25"
click at [343, 38] on input "[DATE]" at bounding box center [343, 38] width 83 height 6
click at [322, 56] on span "[DATE]" at bounding box center [317, 55] width 14 height 5
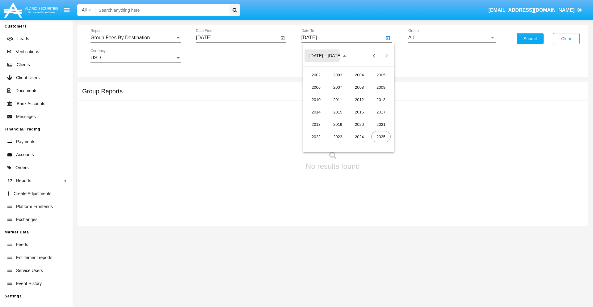
click at [381, 137] on div "2025" at bounding box center [380, 136] width 19 height 11
click at [338, 112] on div "OCT" at bounding box center [337, 111] width 19 height 11
click at [361, 95] on div "9" at bounding box center [361, 94] width 11 height 11
type input "[DATE]"
click at [452, 38] on input "All" at bounding box center [451, 38] width 87 height 6
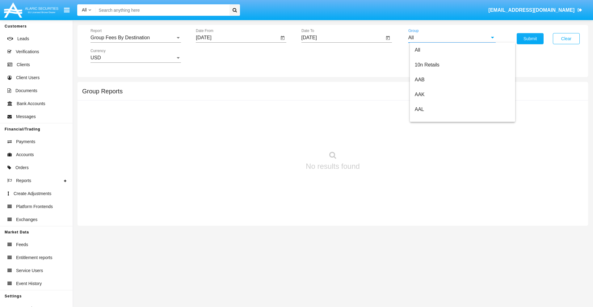
scroll to position [331, 0]
click at [435, 119] on span "Hammer Web Lite" at bounding box center [435, 118] width 40 height 5
type input "Hammer Web Lite"
click at [530, 39] on button "Submit" at bounding box center [530, 38] width 27 height 11
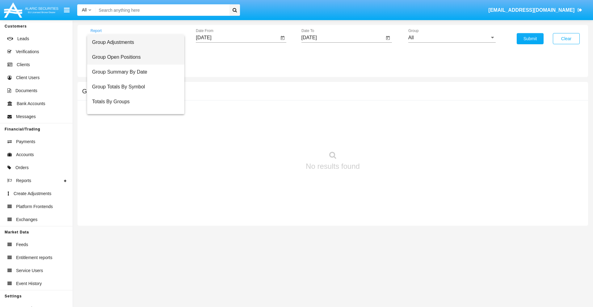
click at [133, 57] on span "Group Open Positions" at bounding box center [135, 57] width 87 height 15
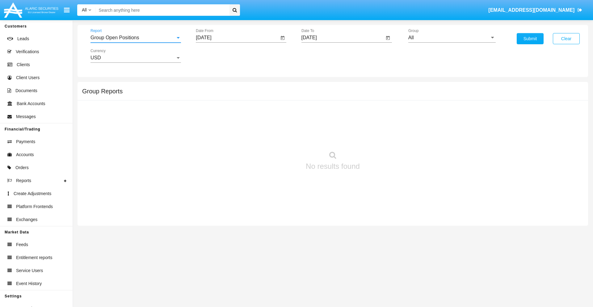
click at [237, 38] on input "[DATE]" at bounding box center [237, 38] width 83 height 6
click at [216, 56] on span "[DATE]" at bounding box center [211, 55] width 14 height 5
click at [276, 137] on div "2025" at bounding box center [275, 136] width 19 height 11
click at [211, 112] on div "SEP" at bounding box center [210, 111] width 19 height 11
click at [231, 107] on div "9" at bounding box center [230, 107] width 11 height 11
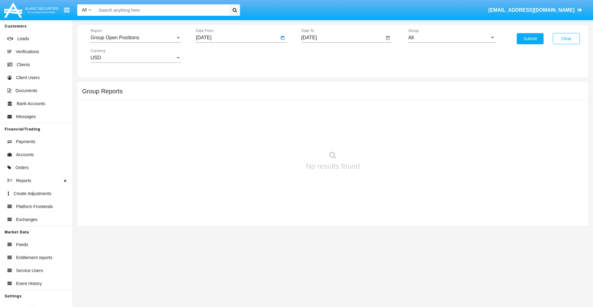
type input "09/09/25"
click at [343, 38] on input "10/08/25" at bounding box center [343, 38] width 83 height 6
click at [322, 56] on span "OCT 2025" at bounding box center [317, 55] width 14 height 5
click at [381, 137] on div "2025" at bounding box center [380, 136] width 19 height 11
click at [338, 112] on div "OCT" at bounding box center [337, 111] width 19 height 11
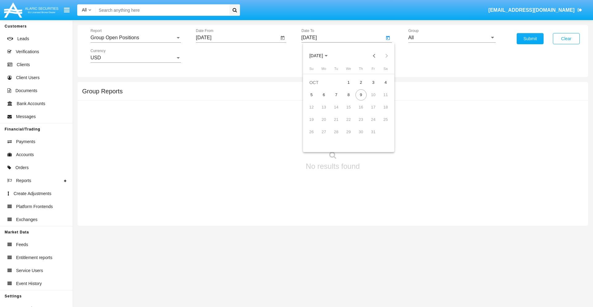
click at [361, 95] on div "9" at bounding box center [361, 94] width 11 height 11
type input "10/09/25"
click at [452, 38] on input "All" at bounding box center [451, 38] width 87 height 6
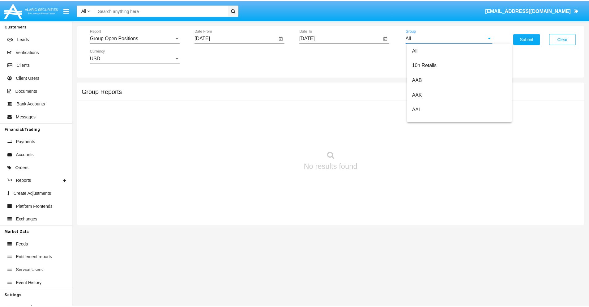
scroll to position [331, 0]
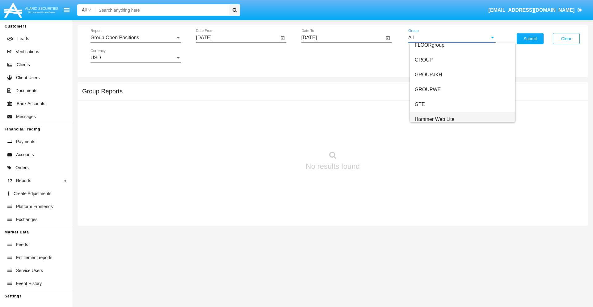
click at [435, 119] on span "Hammer Web Lite" at bounding box center [435, 118] width 40 height 5
type input "Hammer Web Lite"
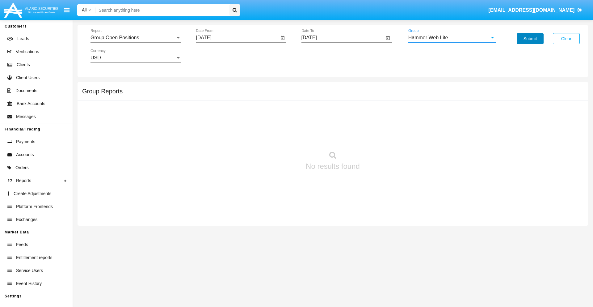
click at [530, 39] on button "Submit" at bounding box center [530, 38] width 27 height 11
click at [136, 38] on span "Report" at bounding box center [133, 38] width 85 height 6
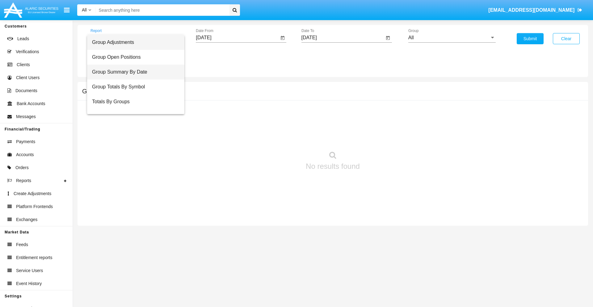
click at [133, 72] on span "Group Summary By Date" at bounding box center [135, 72] width 87 height 15
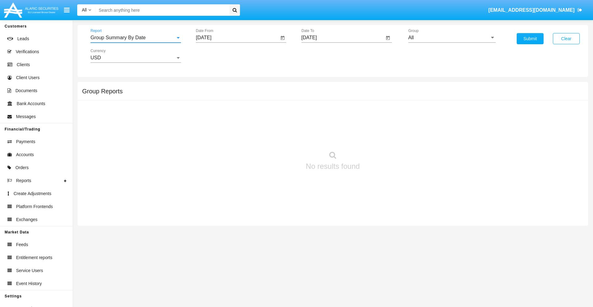
click at [237, 38] on input "[DATE]" at bounding box center [237, 38] width 83 height 6
click at [216, 56] on span "[DATE]" at bounding box center [211, 55] width 14 height 5
click at [276, 137] on div "2025" at bounding box center [275, 136] width 19 height 11
click at [211, 112] on div "SEP" at bounding box center [210, 111] width 19 height 11
click at [231, 107] on div "9" at bounding box center [230, 107] width 11 height 11
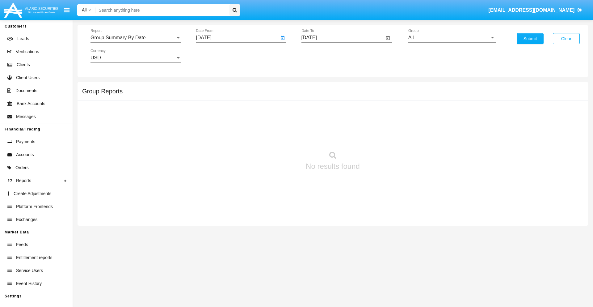
type input "[DATE]"
click at [343, 38] on input "[DATE]" at bounding box center [343, 38] width 83 height 6
click at [322, 56] on span "[DATE]" at bounding box center [317, 55] width 14 height 5
click at [381, 137] on div "2025" at bounding box center [380, 136] width 19 height 11
click at [338, 112] on div "OCT" at bounding box center [337, 111] width 19 height 11
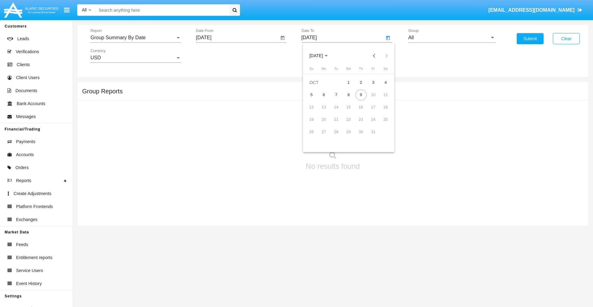
click at [361, 95] on div "9" at bounding box center [361, 94] width 11 height 11
type input "[DATE]"
click at [452, 38] on input "All" at bounding box center [451, 38] width 87 height 6
type input "Hammer Web Lite"
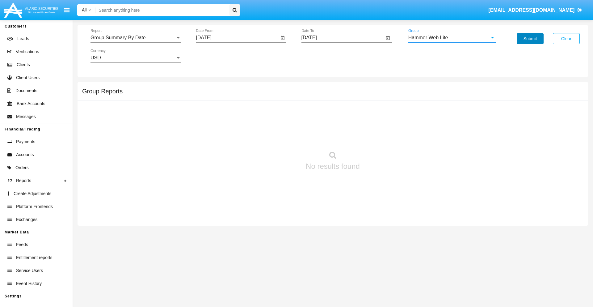
click at [530, 39] on button "Submit" at bounding box center [530, 38] width 27 height 11
click at [136, 38] on span "Report" at bounding box center [133, 38] width 85 height 6
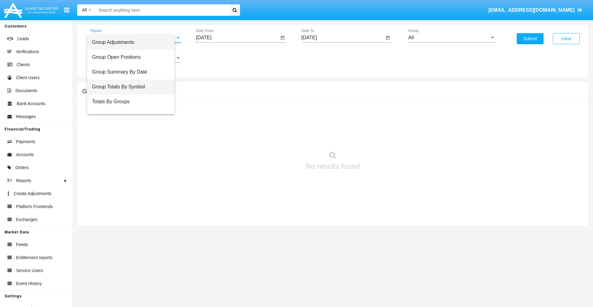
click at [133, 87] on span "Group Totals By Symbol" at bounding box center [131, 86] width 78 height 15
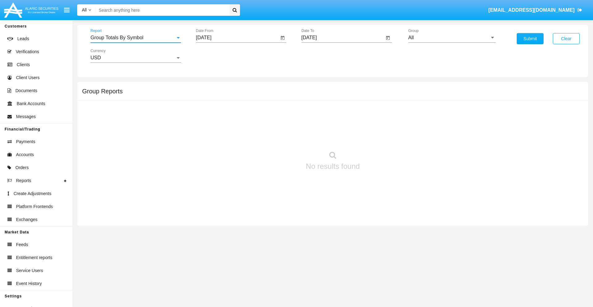
click at [237, 38] on input "[DATE]" at bounding box center [237, 38] width 83 height 6
click at [216, 56] on span "[DATE]" at bounding box center [211, 55] width 14 height 5
click at [276, 137] on div "2025" at bounding box center [275, 136] width 19 height 11
click at [211, 112] on div "SEP" at bounding box center [210, 111] width 19 height 11
click at [231, 107] on div "9" at bounding box center [230, 107] width 11 height 11
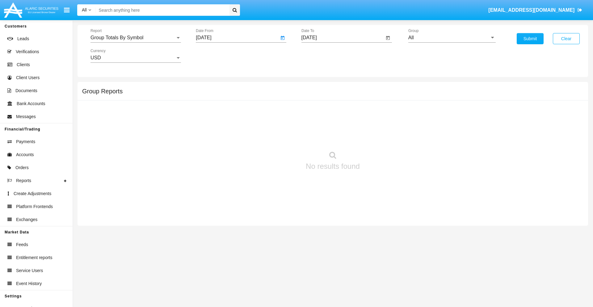
type input "09/09/25"
click at [343, 38] on input "[DATE]" at bounding box center [343, 38] width 83 height 6
click at [322, 56] on span "[DATE]" at bounding box center [317, 55] width 14 height 5
click at [381, 137] on div "2025" at bounding box center [380, 136] width 19 height 11
click at [338, 112] on div "OCT" at bounding box center [337, 111] width 19 height 11
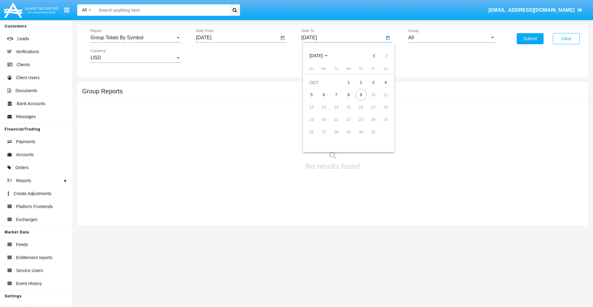
click at [361, 95] on div "9" at bounding box center [361, 94] width 11 height 11
type input "[DATE]"
click at [452, 38] on input "All" at bounding box center [451, 38] width 87 height 6
type input "Hammer Web Lite"
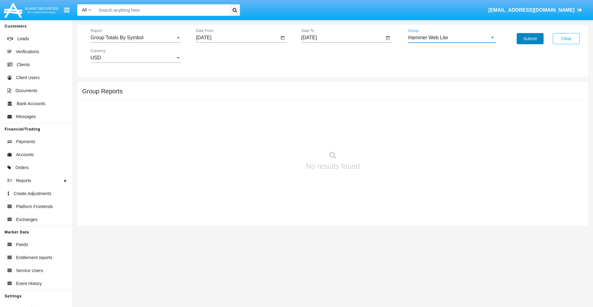
click at [530, 39] on button "Submit" at bounding box center [530, 38] width 27 height 11
click at [136, 38] on span "Report" at bounding box center [133, 38] width 85 height 6
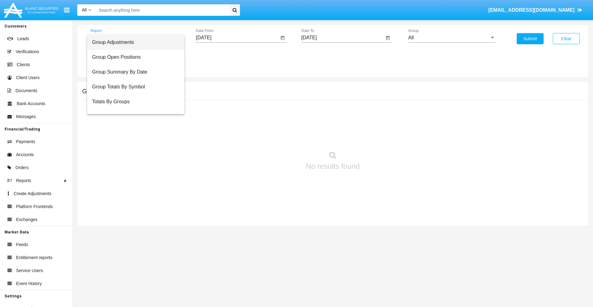
scroll to position [25, 0]
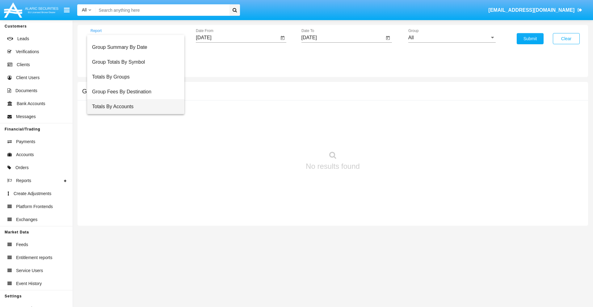
click at [133, 107] on span "Totals By Accounts" at bounding box center [135, 106] width 87 height 15
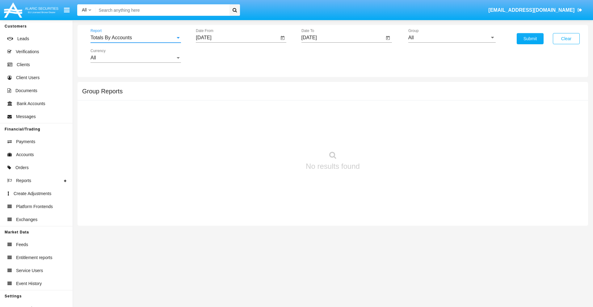
click at [237, 38] on input "[DATE]" at bounding box center [237, 38] width 83 height 6
click at [216, 56] on span "[DATE]" at bounding box center [211, 55] width 14 height 5
click at [276, 137] on div "2025" at bounding box center [275, 136] width 19 height 11
click at [211, 112] on div "SEP" at bounding box center [210, 111] width 19 height 11
click at [243, 132] on div "24" at bounding box center [243, 131] width 11 height 11
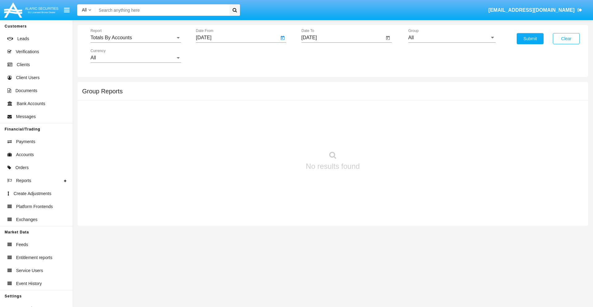
type input "[DATE]"
click at [343, 38] on input "[DATE]" at bounding box center [343, 38] width 83 height 6
click at [322, 56] on span "[DATE]" at bounding box center [317, 55] width 14 height 5
click at [381, 137] on div "2025" at bounding box center [380, 136] width 19 height 11
click at [338, 112] on div "OCT" at bounding box center [337, 111] width 19 height 11
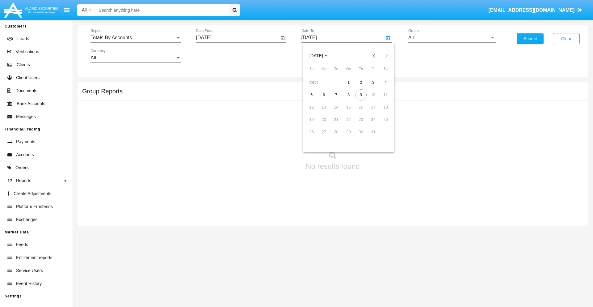
click at [361, 95] on div "9" at bounding box center [361, 94] width 11 height 11
type input "[DATE]"
click at [452, 38] on input "All" at bounding box center [451, 38] width 87 height 6
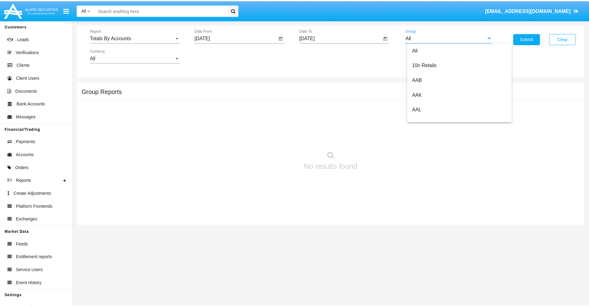
scroll to position [331, 0]
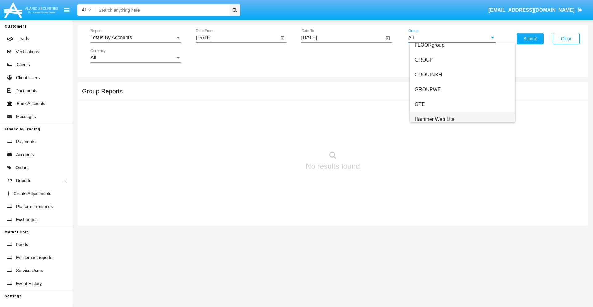
click at [435, 119] on span "Hammer Web Lite" at bounding box center [435, 118] width 40 height 5
type input "Hammer Web Lite"
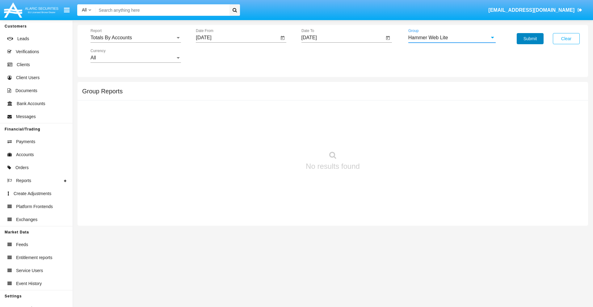
click at [530, 39] on button "Submit" at bounding box center [530, 38] width 27 height 11
click at [136, 38] on span "Report" at bounding box center [133, 38] width 85 height 6
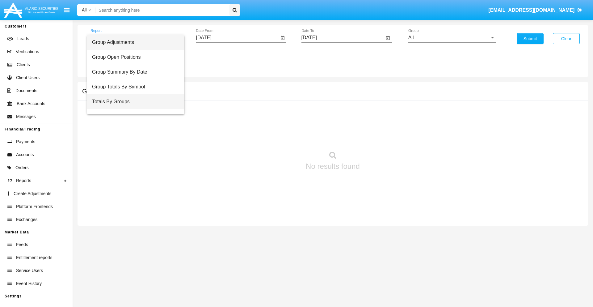
click at [133, 102] on span "Totals By Groups" at bounding box center [135, 101] width 87 height 15
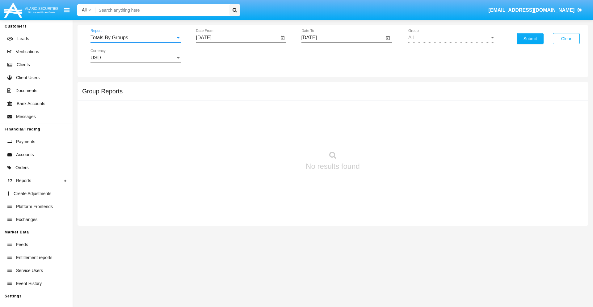
click at [237, 38] on input "[DATE]" at bounding box center [237, 38] width 83 height 6
click at [216, 56] on span "[DATE]" at bounding box center [211, 55] width 14 height 5
click at [276, 137] on div "2025" at bounding box center [275, 136] width 19 height 11
click at [211, 112] on div "SEP" at bounding box center [210, 111] width 19 height 11
click at [243, 132] on div "24" at bounding box center [243, 131] width 11 height 11
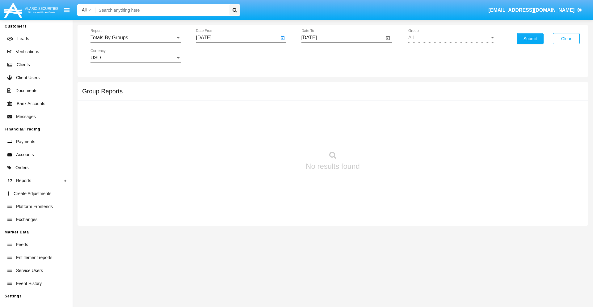
type input "[DATE]"
click at [343, 38] on input "[DATE]" at bounding box center [343, 38] width 83 height 6
click at [322, 56] on span "[DATE]" at bounding box center [317, 55] width 14 height 5
click at [381, 137] on div "2025" at bounding box center [380, 136] width 19 height 11
click at [338, 112] on div "OCT" at bounding box center [337, 111] width 19 height 11
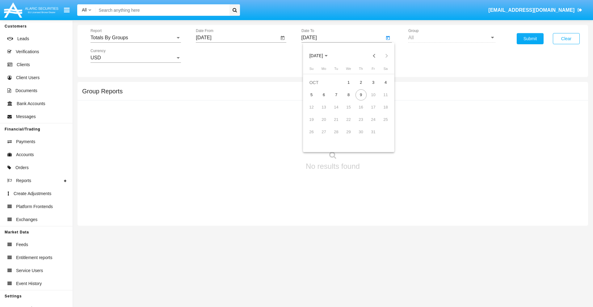
click at [361, 95] on div "9" at bounding box center [361, 94] width 11 height 11
type input "10/09/25"
click at [530, 39] on button "Submit" at bounding box center [530, 38] width 27 height 11
click at [136, 38] on span "Report" at bounding box center [133, 38] width 85 height 6
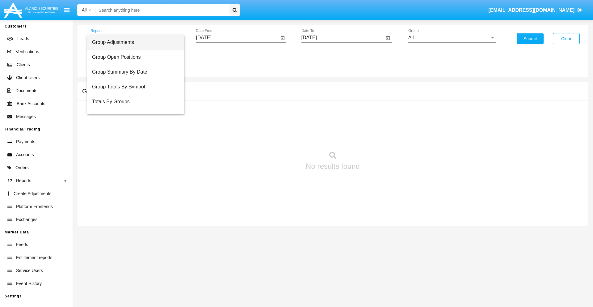
click at [133, 42] on span "Group Adjustments" at bounding box center [135, 42] width 87 height 15
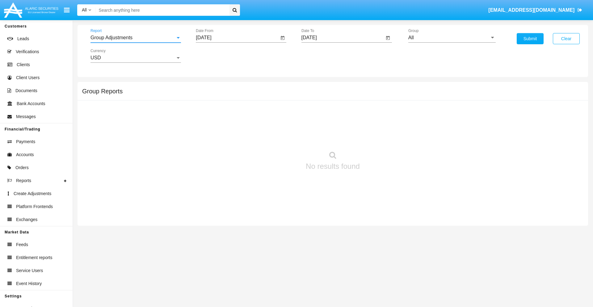
click at [452, 38] on input "All" at bounding box center [451, 38] width 87 height 6
click at [530, 39] on button "Submit" at bounding box center [530, 38] width 27 height 11
click at [136, 38] on span "Report" at bounding box center [133, 38] width 85 height 6
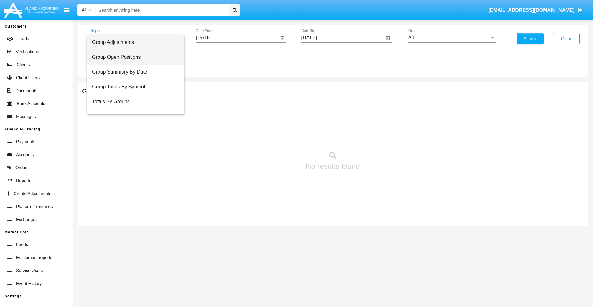
click at [133, 57] on span "Group Open Positions" at bounding box center [135, 57] width 87 height 15
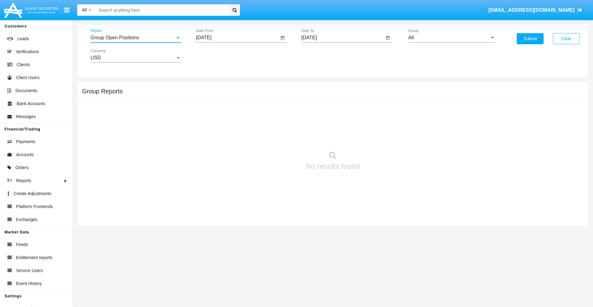
click at [452, 38] on input "All" at bounding box center [451, 38] width 87 height 6
click at [530, 39] on button "Submit" at bounding box center [530, 38] width 27 height 11
click at [136, 38] on span "Report" at bounding box center [133, 38] width 85 height 6
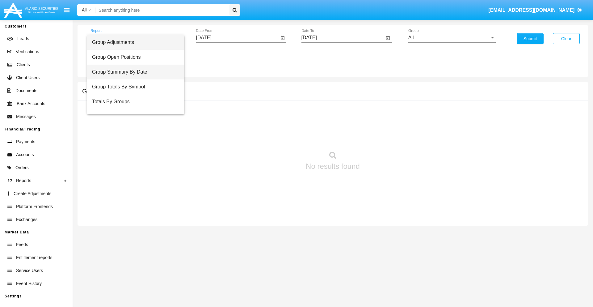
click at [133, 72] on span "Group Summary By Date" at bounding box center [135, 72] width 87 height 15
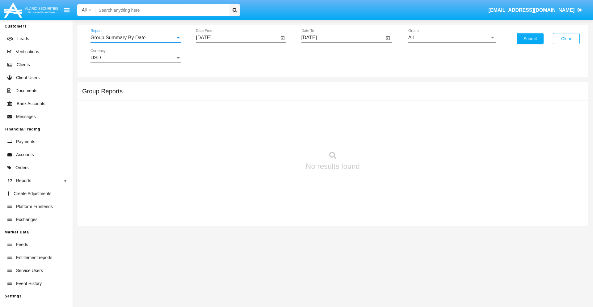
click at [452, 38] on input "All" at bounding box center [451, 38] width 87 height 6
click at [530, 39] on button "Submit" at bounding box center [530, 38] width 27 height 11
click at [136, 38] on span "Report" at bounding box center [133, 38] width 85 height 6
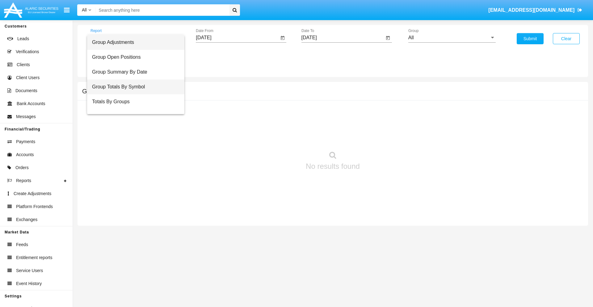
click at [133, 87] on span "Group Totals By Symbol" at bounding box center [135, 86] width 87 height 15
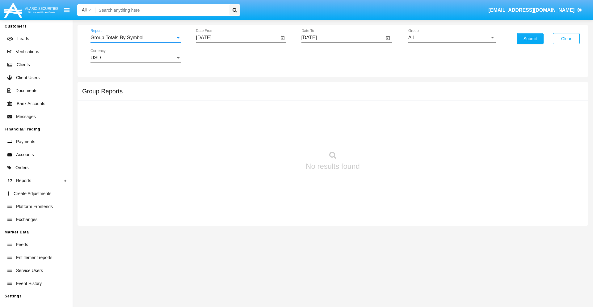
click at [452, 38] on input "All" at bounding box center [451, 38] width 87 height 6
click at [530, 39] on button "Submit" at bounding box center [530, 38] width 27 height 11
click at [136, 38] on span "Report" at bounding box center [133, 38] width 85 height 6
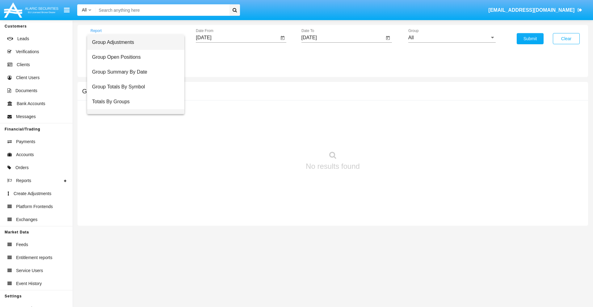
click at [133, 109] on span "Group Fees By Destination" at bounding box center [135, 116] width 87 height 15
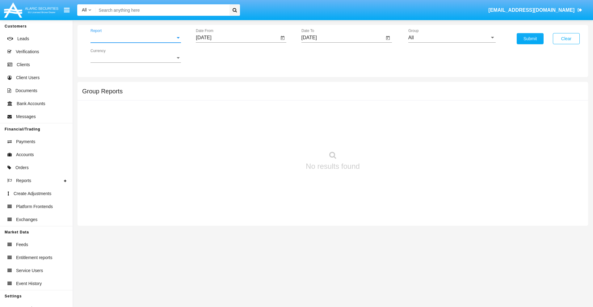
scroll to position [10, 0]
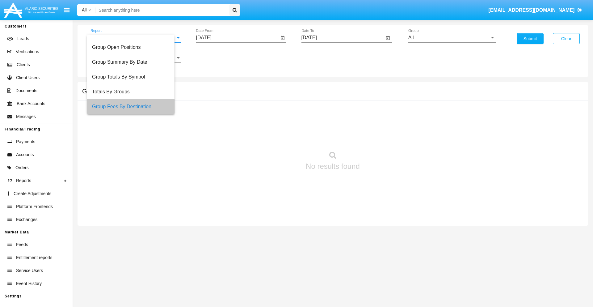
click at [452, 38] on input "All" at bounding box center [451, 38] width 87 height 6
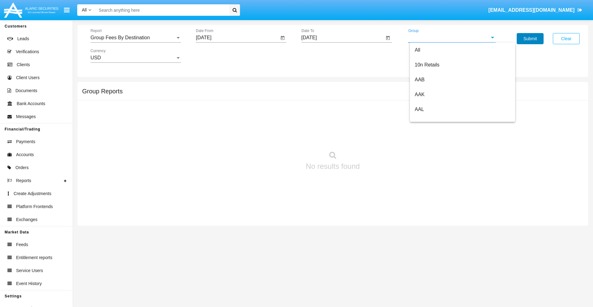
click at [530, 39] on button "Submit" at bounding box center [530, 38] width 27 height 11
